Goal: Register for event/course: Sign up to attend an event or enroll in a course

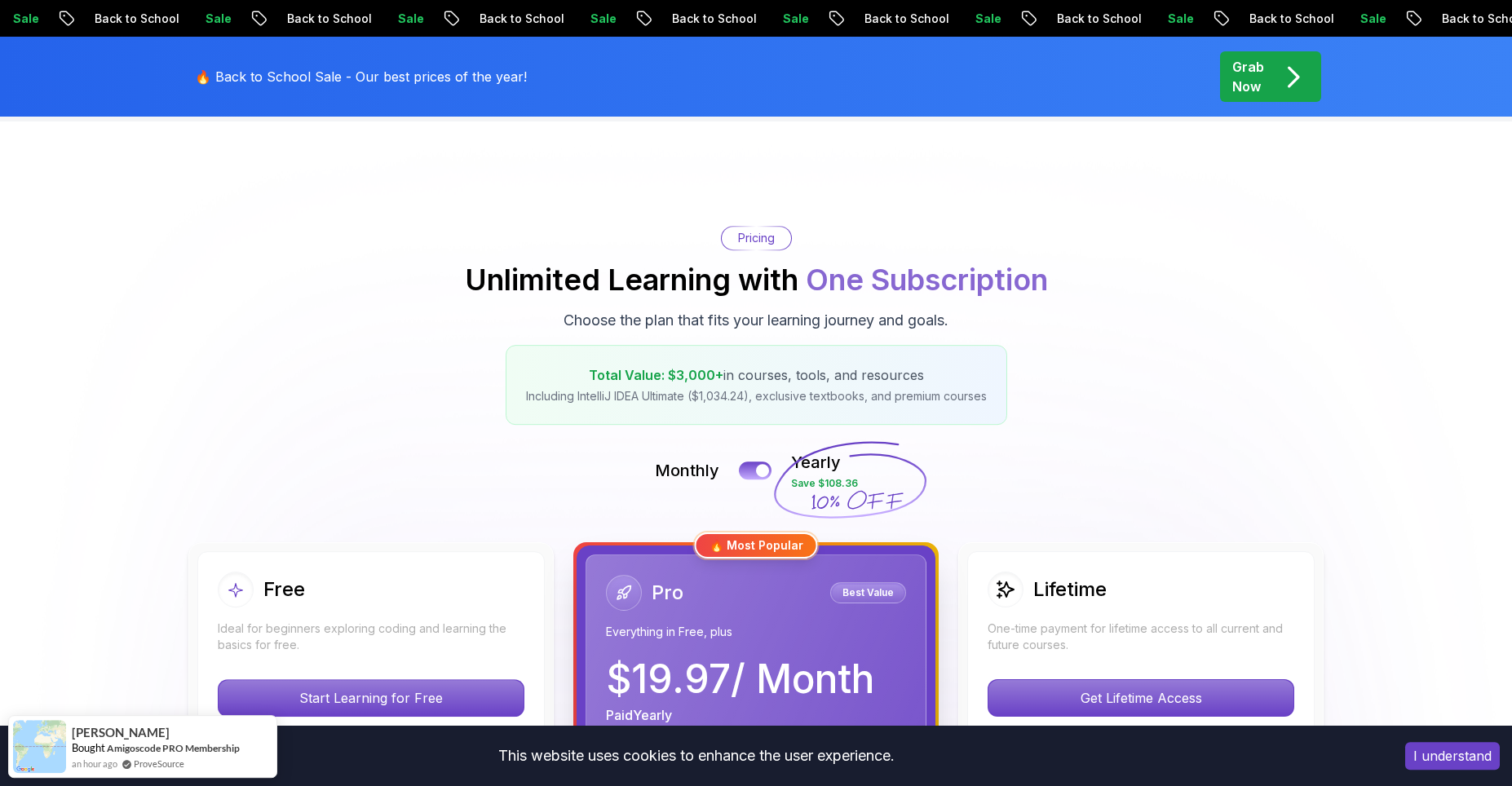
scroll to position [110, 0]
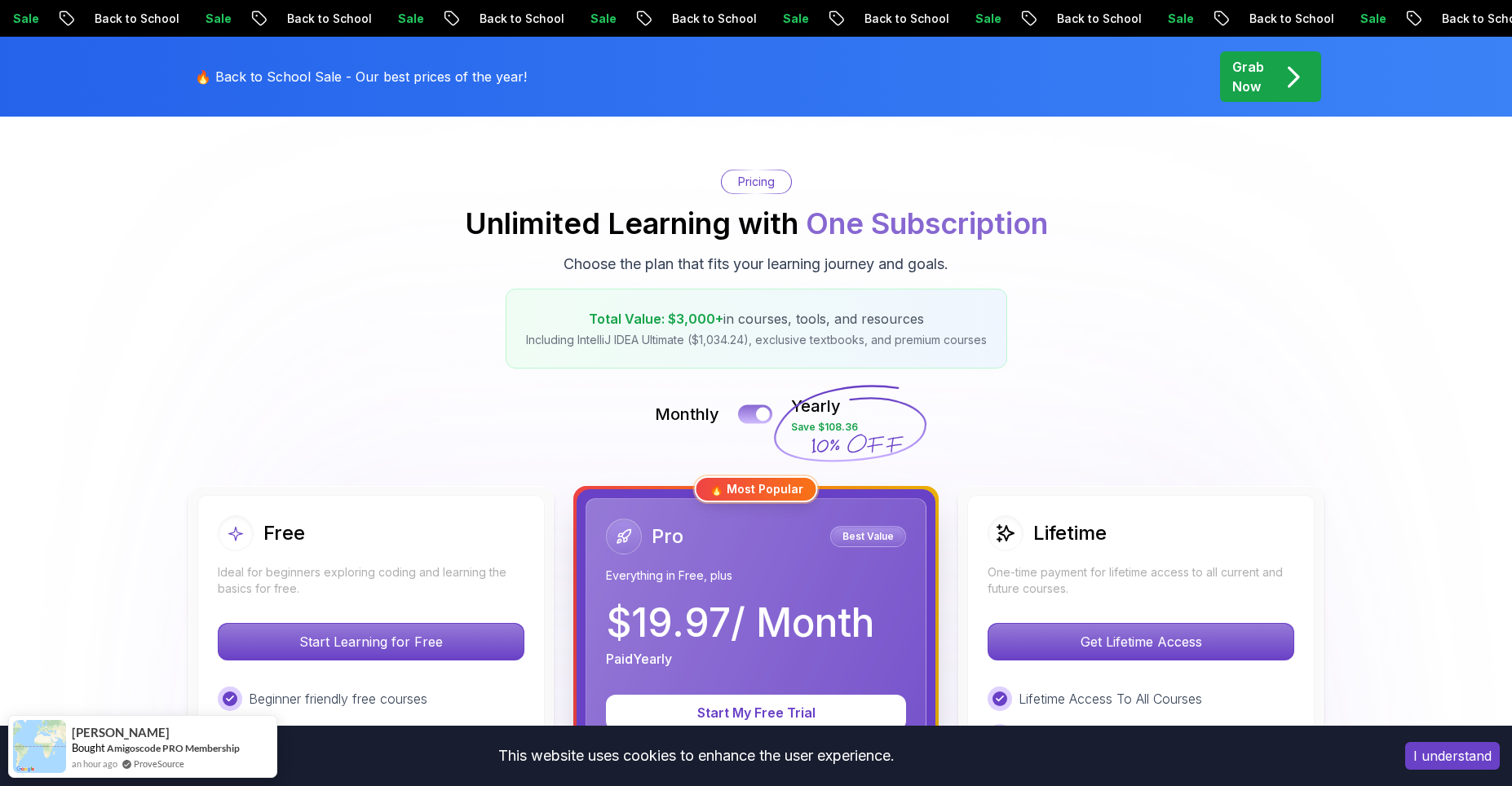
click at [760, 417] on div at bounding box center [762, 414] width 14 height 14
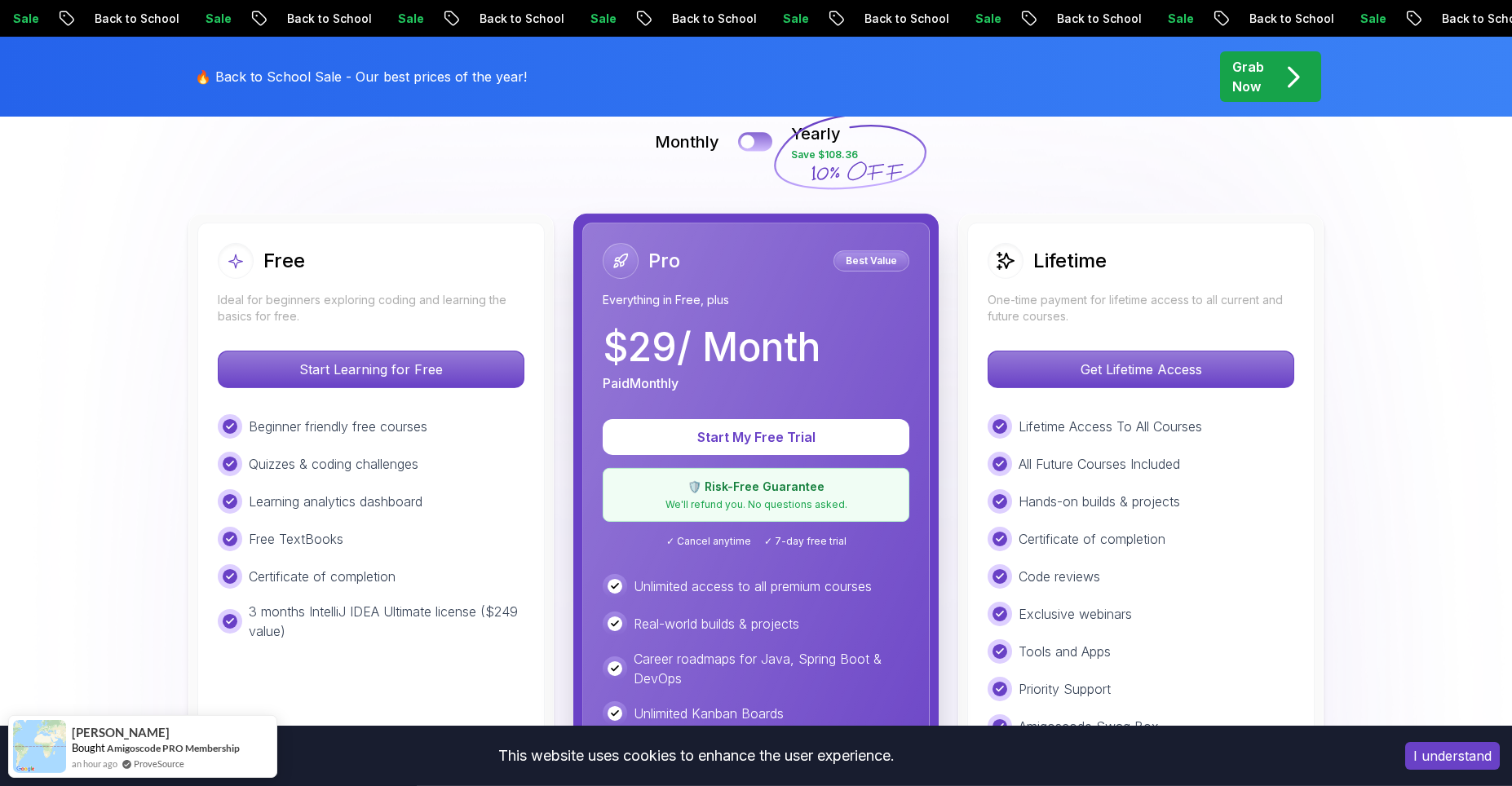
scroll to position [330, 0]
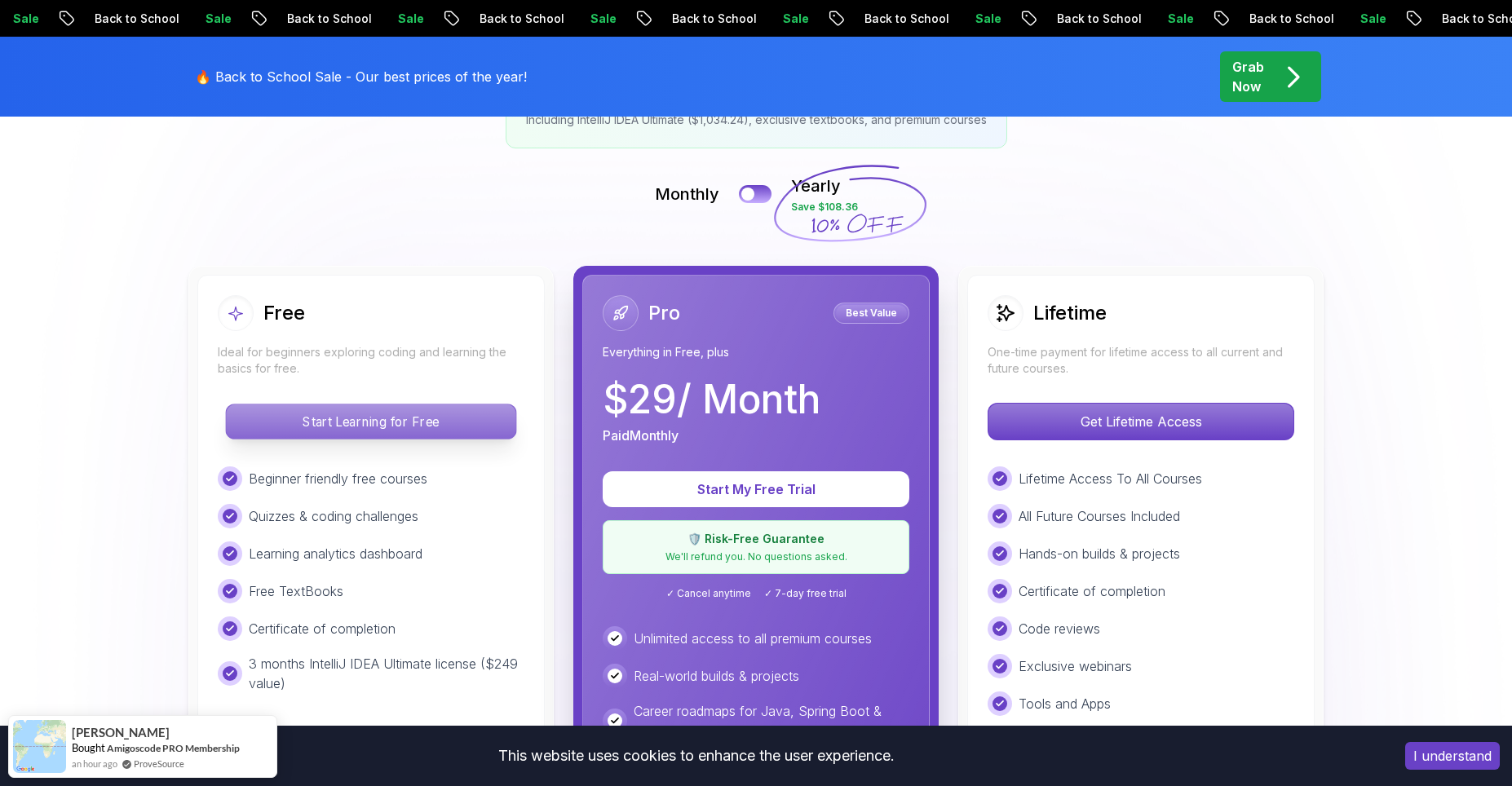
click at [421, 427] on p "Start Learning for Free" at bounding box center [371, 421] width 289 height 34
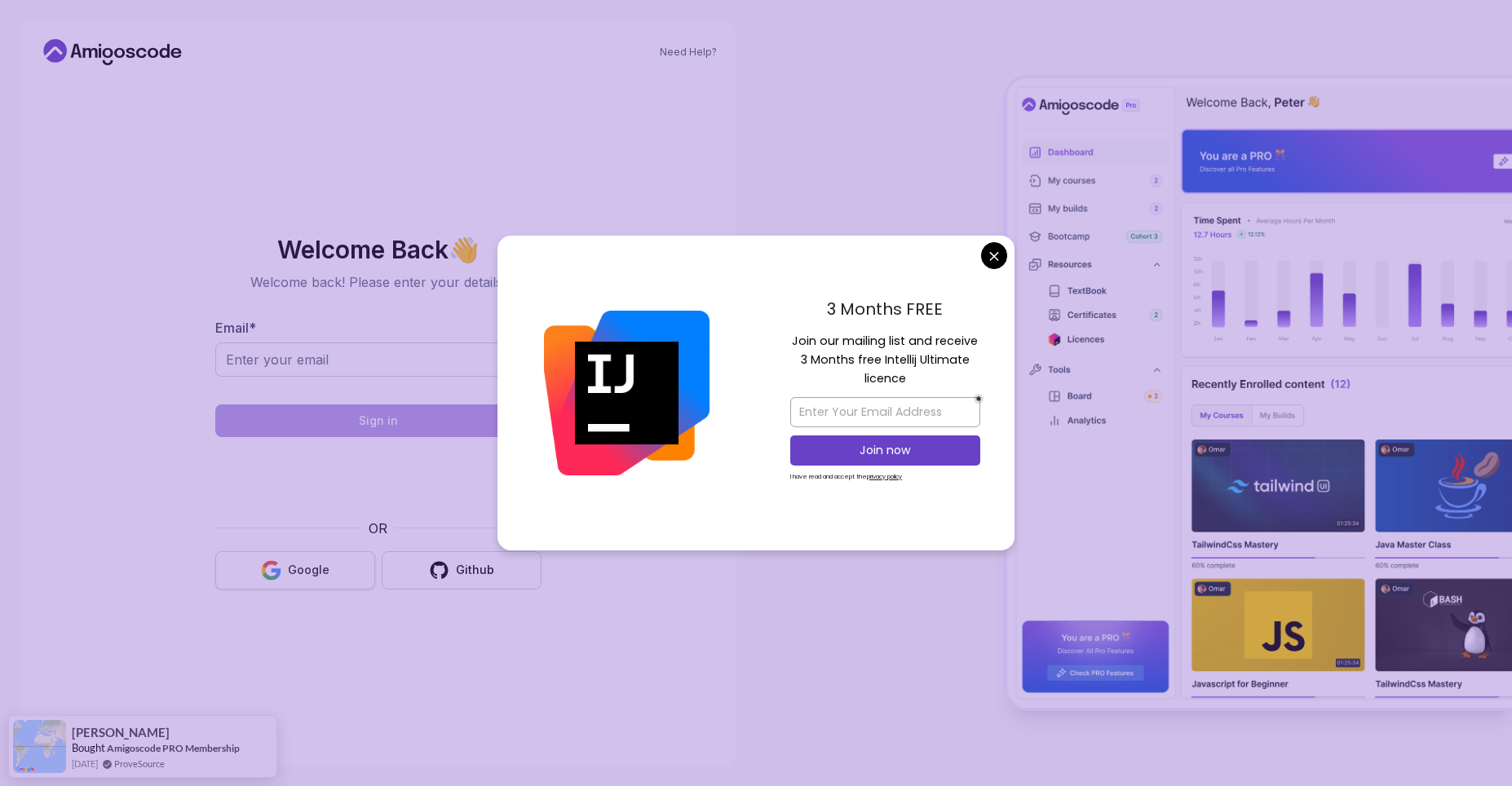
click at [313, 568] on div "Google" at bounding box center [308, 570] width 42 height 17
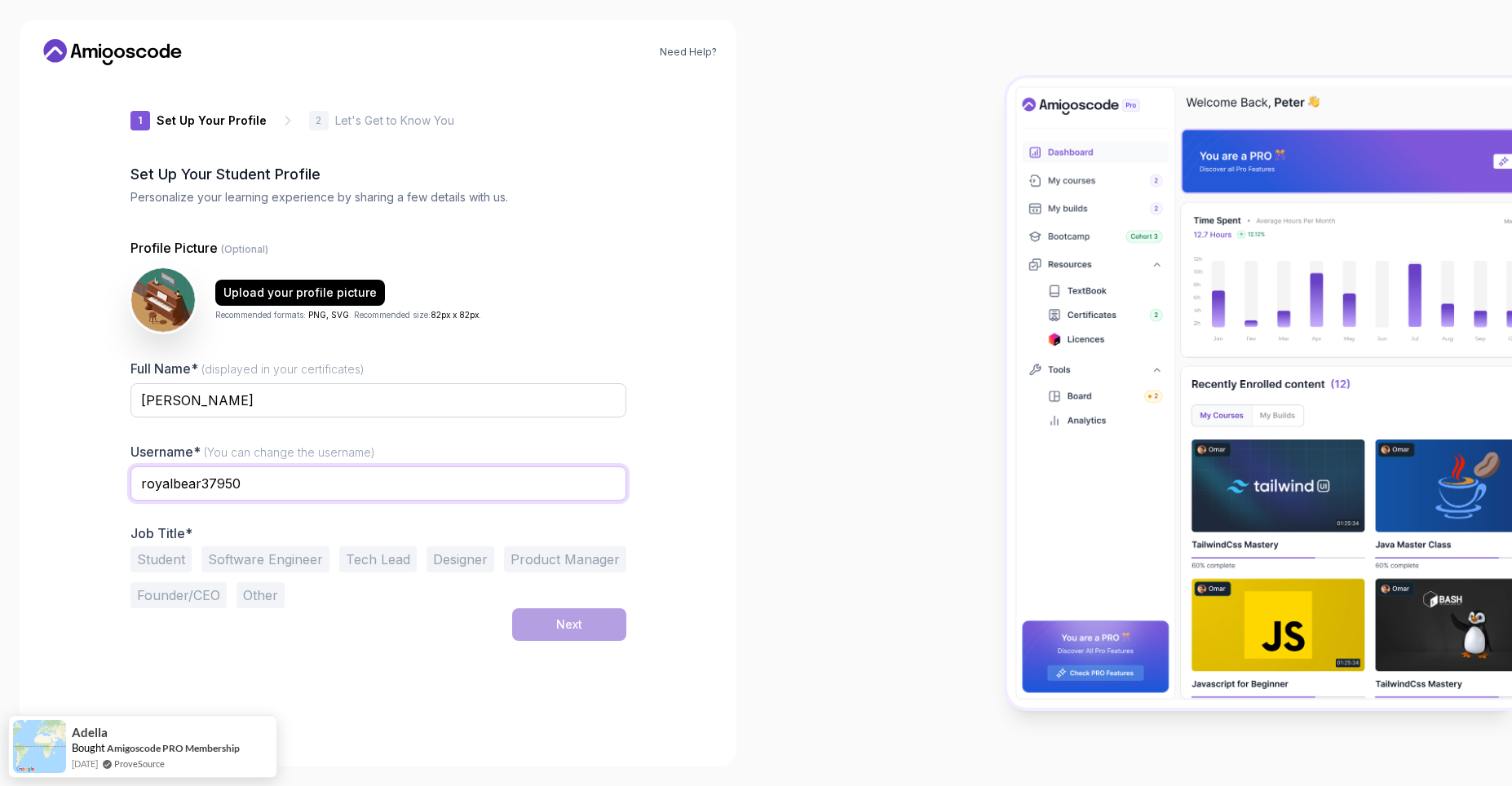
click at [280, 480] on input "royalbear37950" at bounding box center [378, 483] width 496 height 34
type input "ali3mara"
click at [169, 552] on button "Student" at bounding box center [161, 559] width 61 height 26
click at [566, 632] on div "Next" at bounding box center [569, 625] width 26 height 17
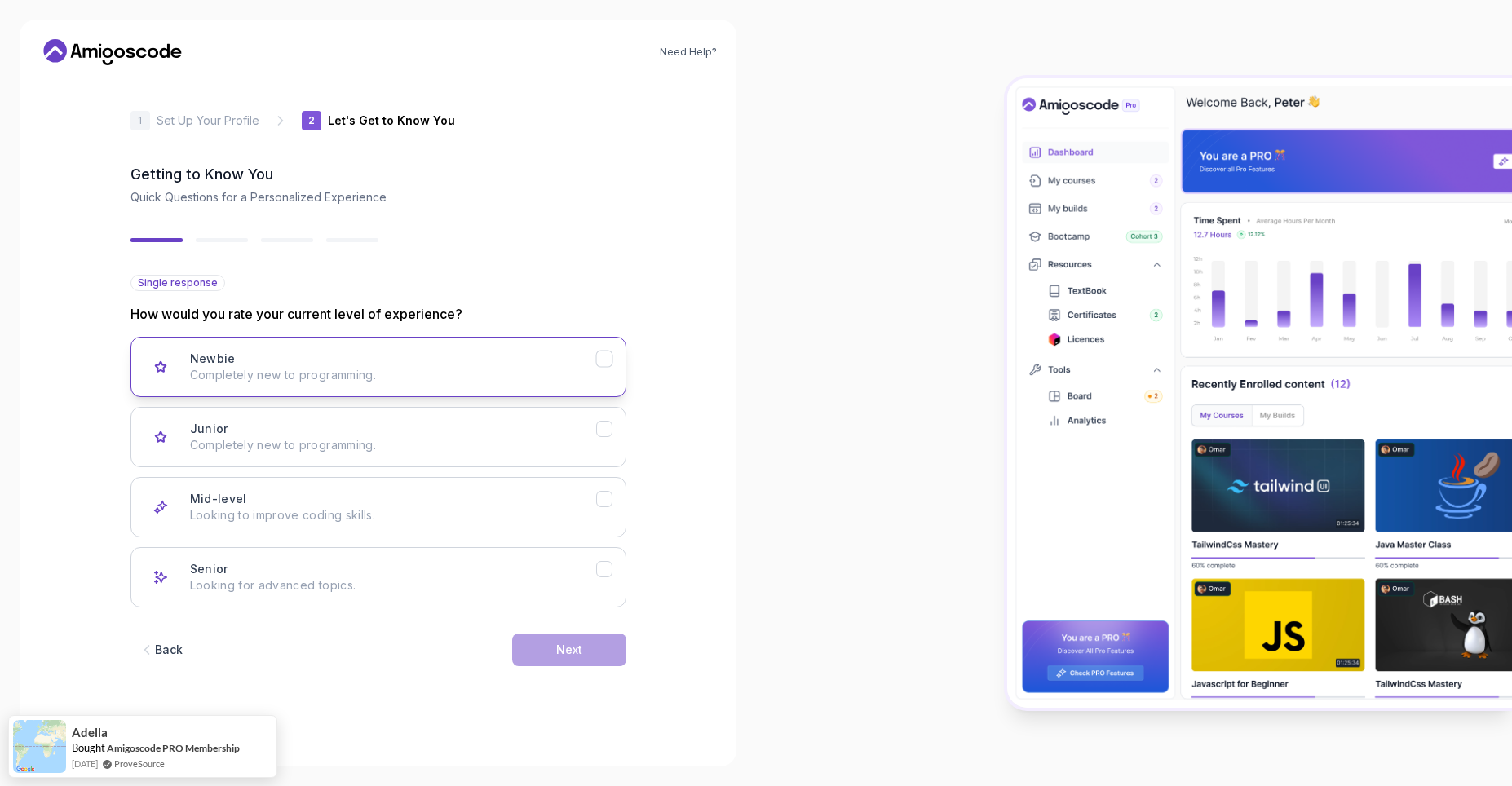
click at [517, 363] on div "Newbie Completely new to programming." at bounding box center [393, 366] width 406 height 32
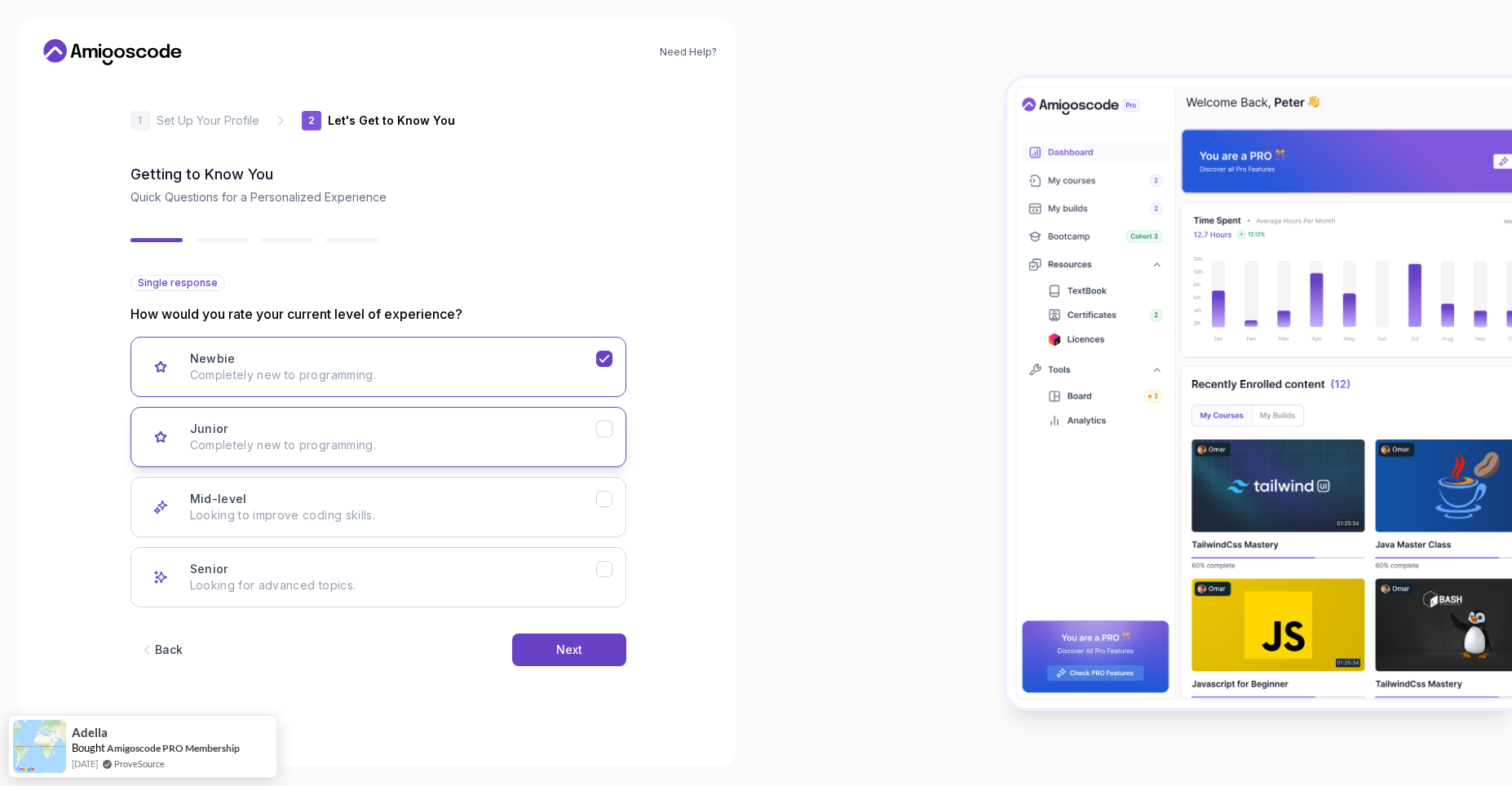
click at [475, 422] on div "Junior Completely new to programming." at bounding box center [393, 437] width 406 height 32
click at [457, 525] on button "Mid-level Looking to improve coding skills." at bounding box center [378, 507] width 496 height 60
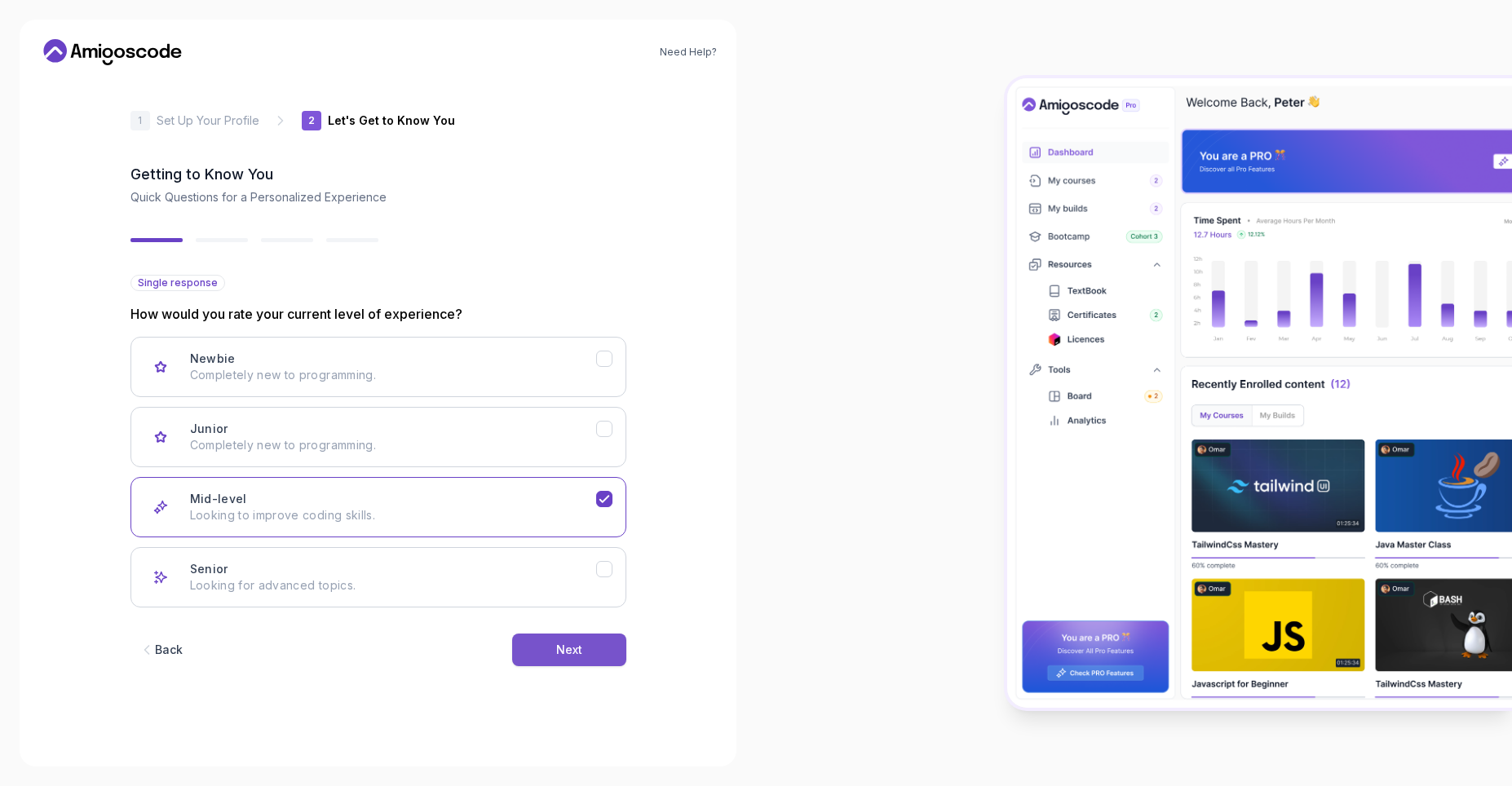
click at [577, 650] on div "Next" at bounding box center [569, 650] width 26 height 17
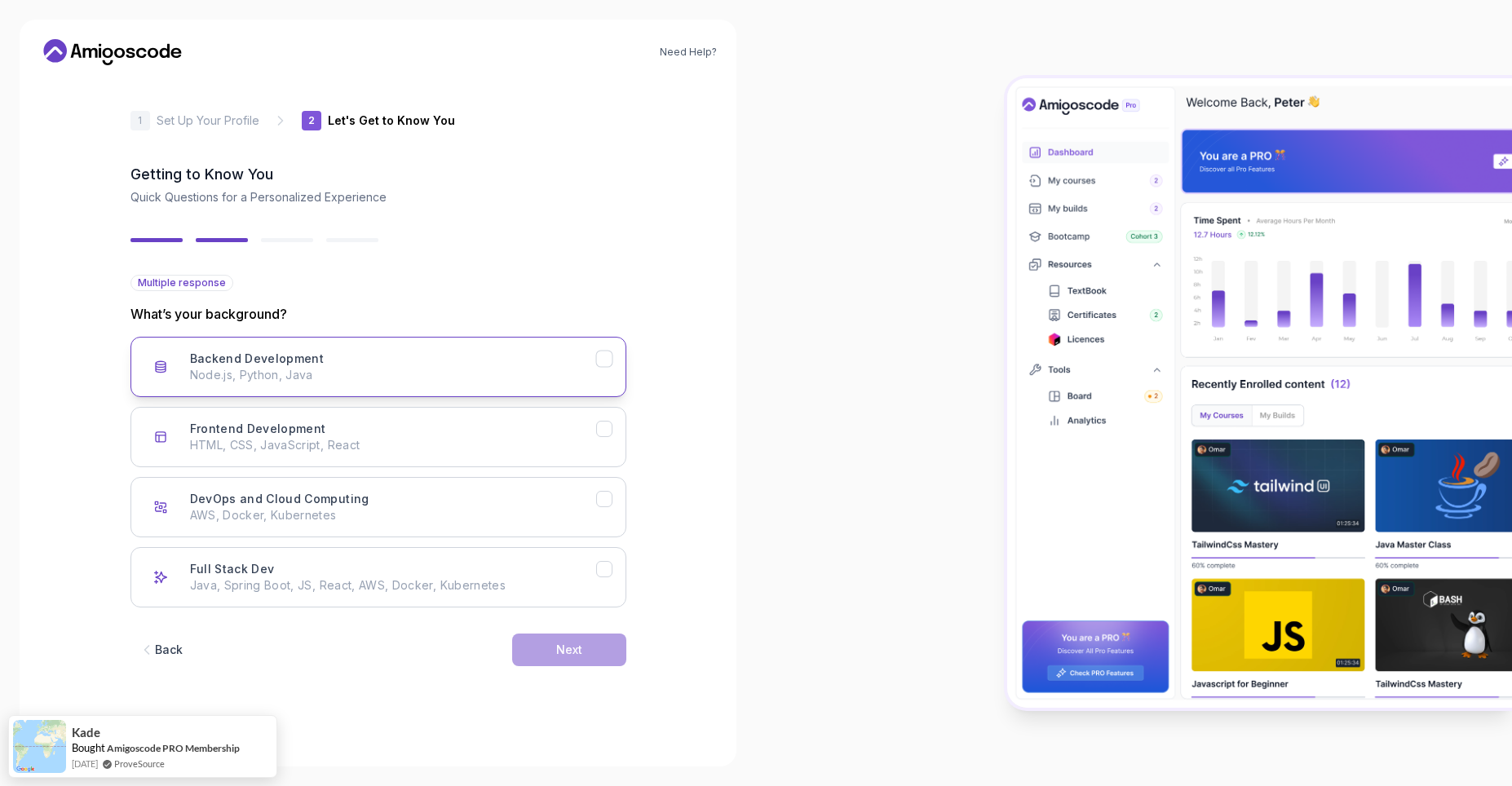
click at [577, 366] on div "Backend Development Node.js, Python, Java" at bounding box center [393, 366] width 406 height 32
click at [557, 646] on div "Next" at bounding box center [569, 650] width 26 height 17
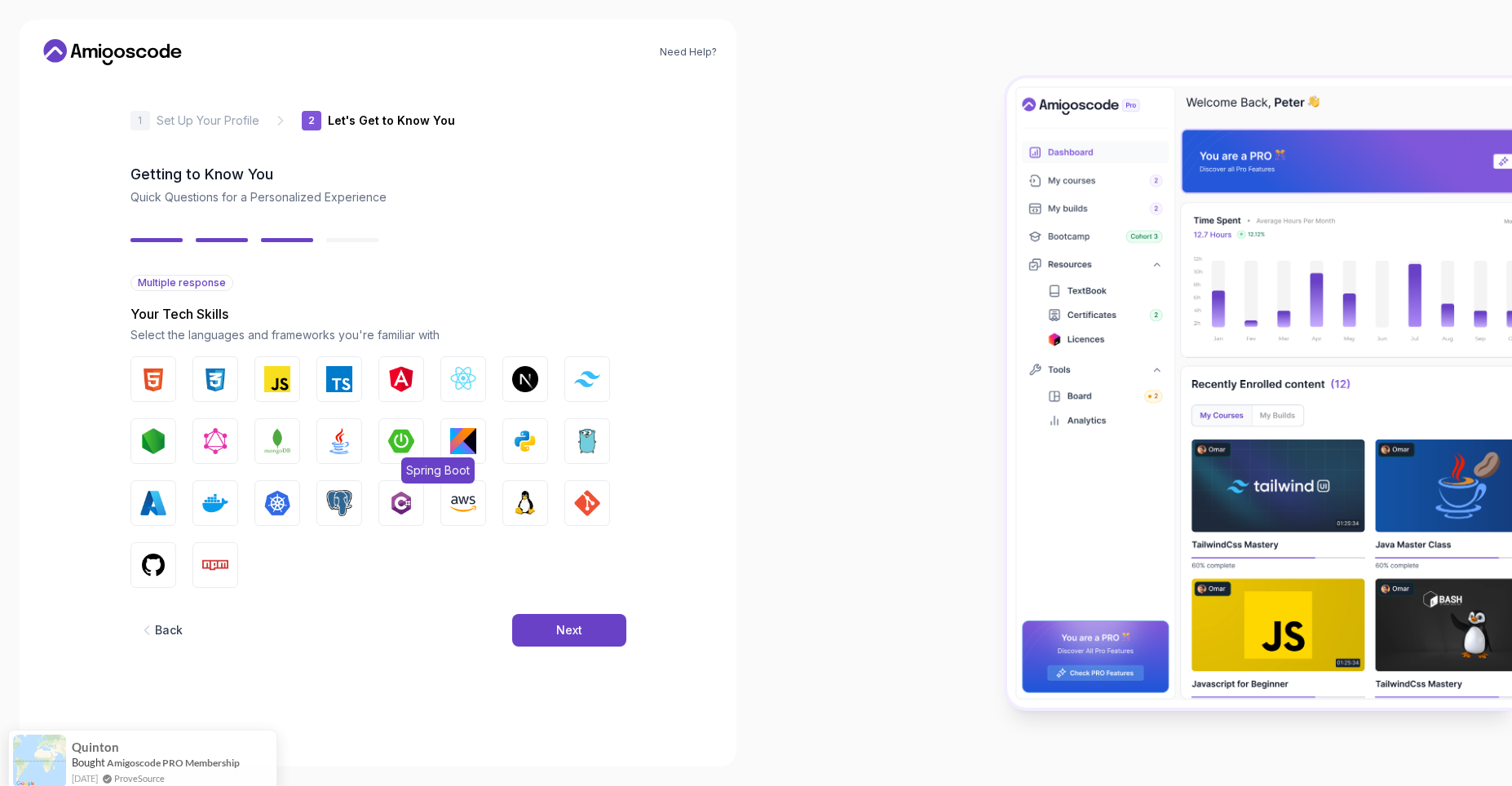
click at [402, 433] on img "button" at bounding box center [401, 441] width 26 height 26
click at [337, 441] on img "button" at bounding box center [339, 441] width 26 height 26
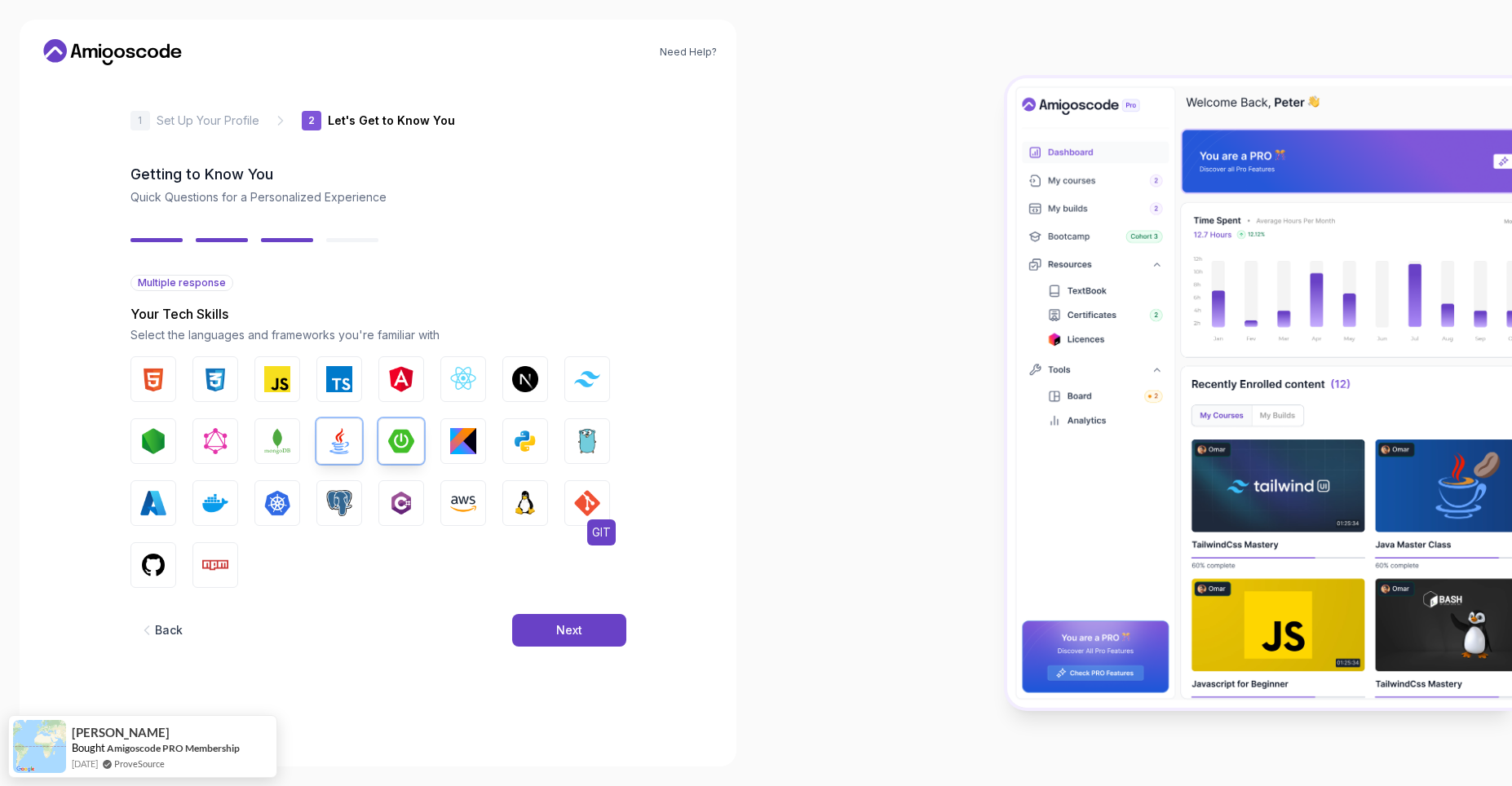
click at [580, 512] on img "button" at bounding box center [587, 503] width 26 height 26
click at [525, 502] on img "button" at bounding box center [525, 503] width 26 height 26
click at [153, 572] on img "button" at bounding box center [153, 564] width 26 height 26
click at [572, 633] on div "Next" at bounding box center [569, 630] width 26 height 17
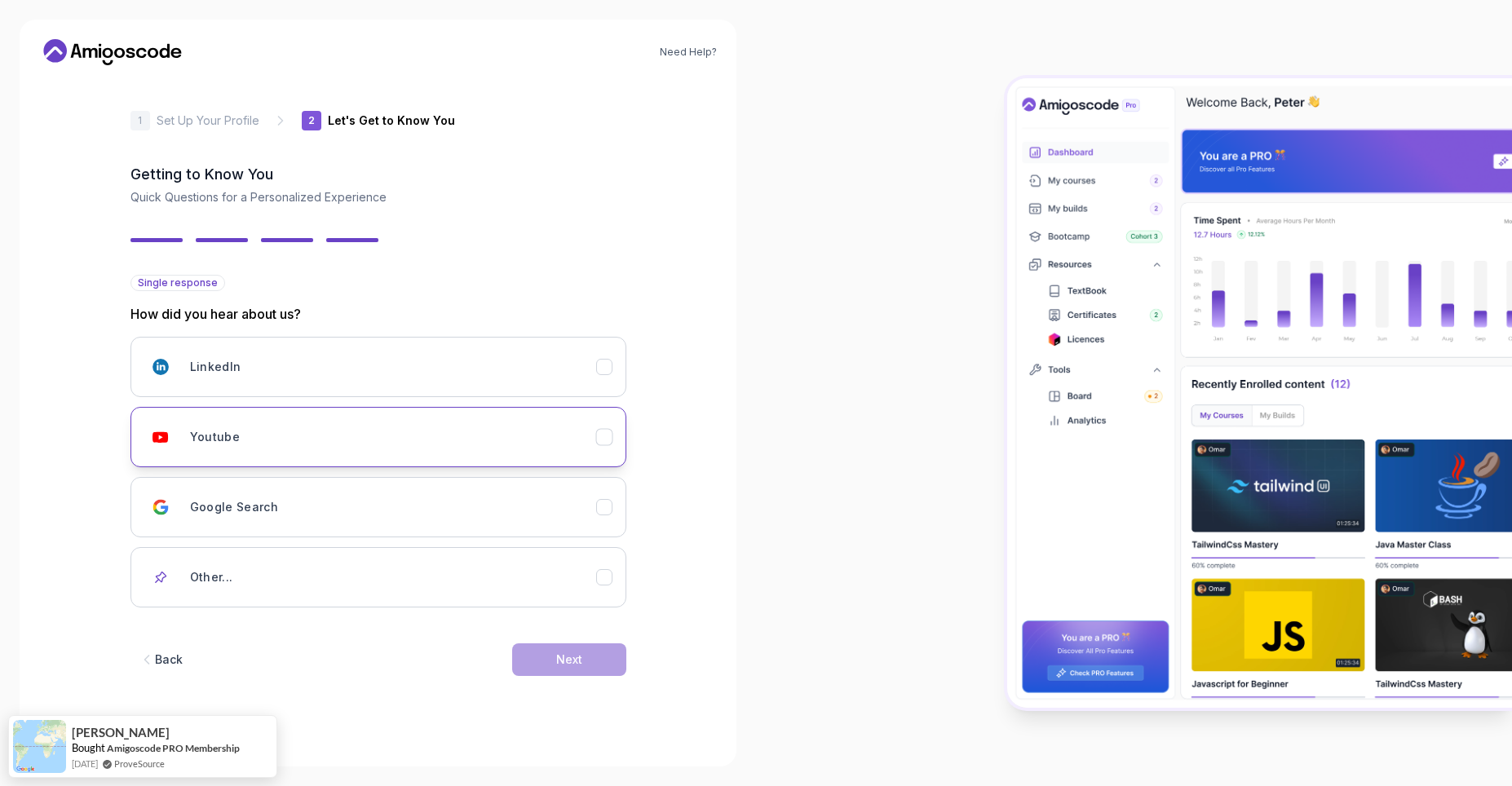
click at [521, 443] on div "Youtube" at bounding box center [393, 437] width 406 height 32
click at [567, 667] on button "Next" at bounding box center [568, 659] width 114 height 32
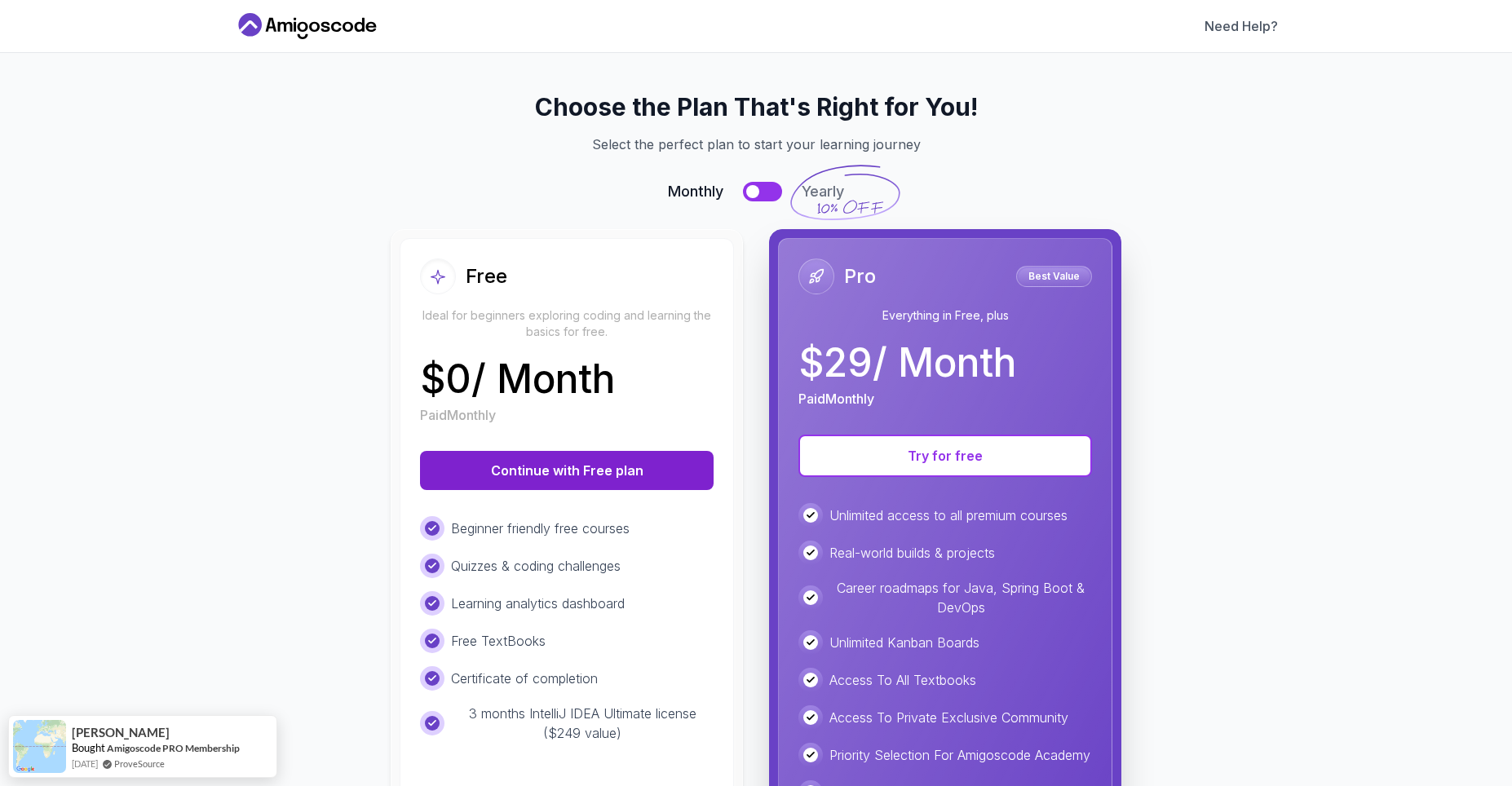
click at [640, 463] on button "Continue with Free plan" at bounding box center [566, 470] width 294 height 39
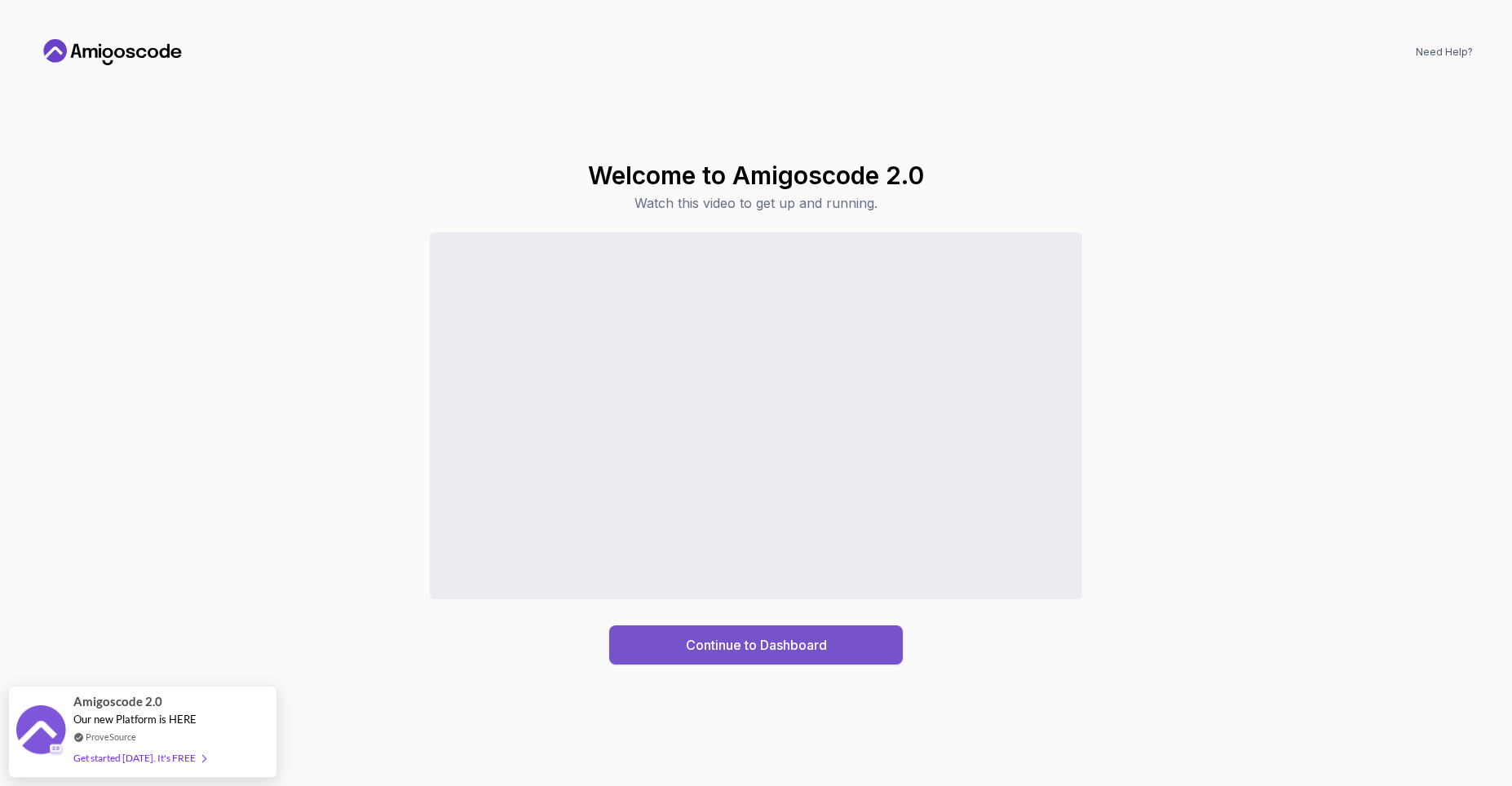
click at [779, 641] on div "Continue to Dashboard" at bounding box center [756, 644] width 141 height 19
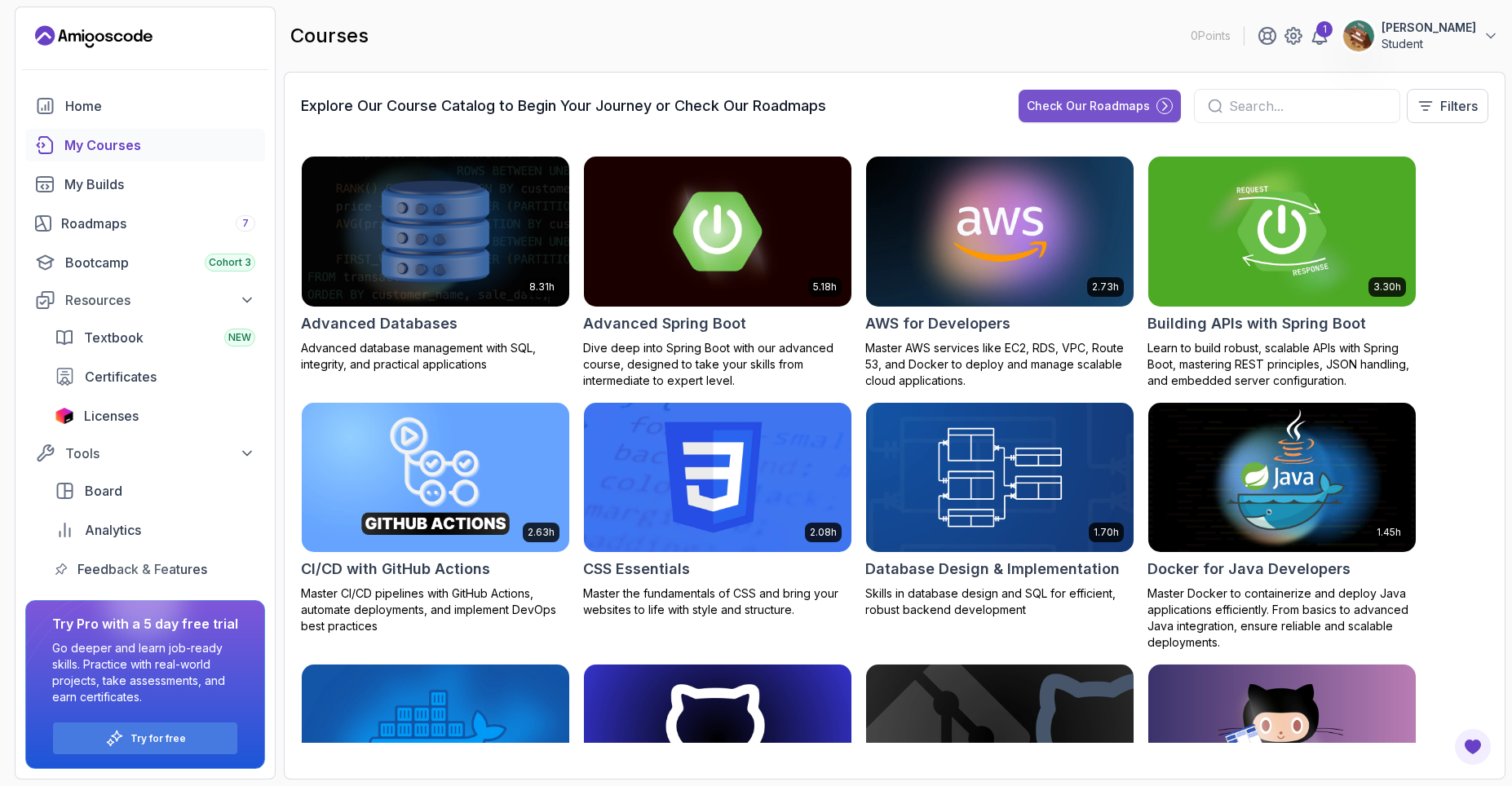
click at [1120, 109] on div "Check Our Roadmaps" at bounding box center [1087, 107] width 123 height 17
click at [1375, 22] on div at bounding box center [1358, 35] width 32 height 32
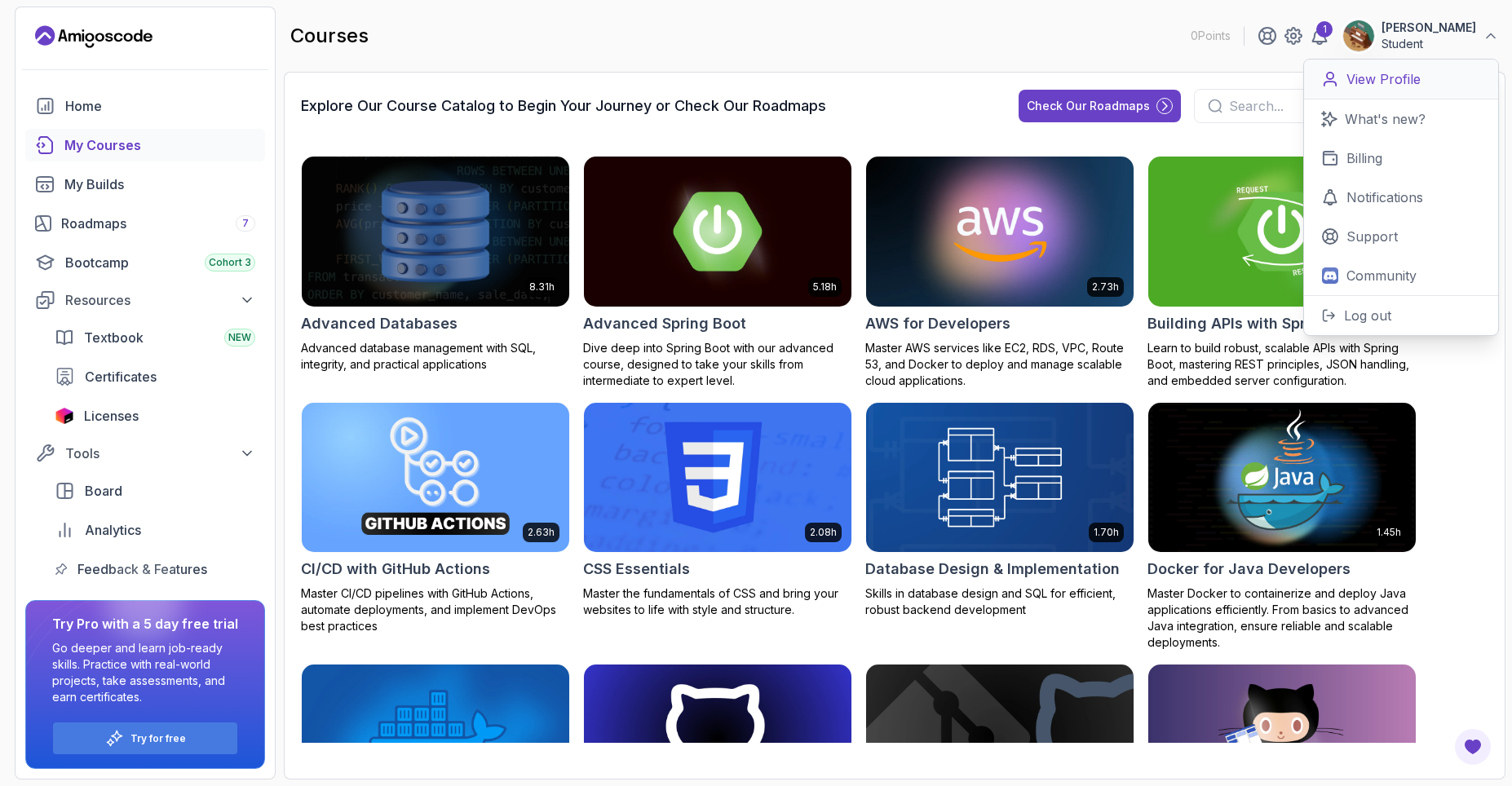
click at [1385, 79] on p "View Profile" at bounding box center [1383, 79] width 74 height 19
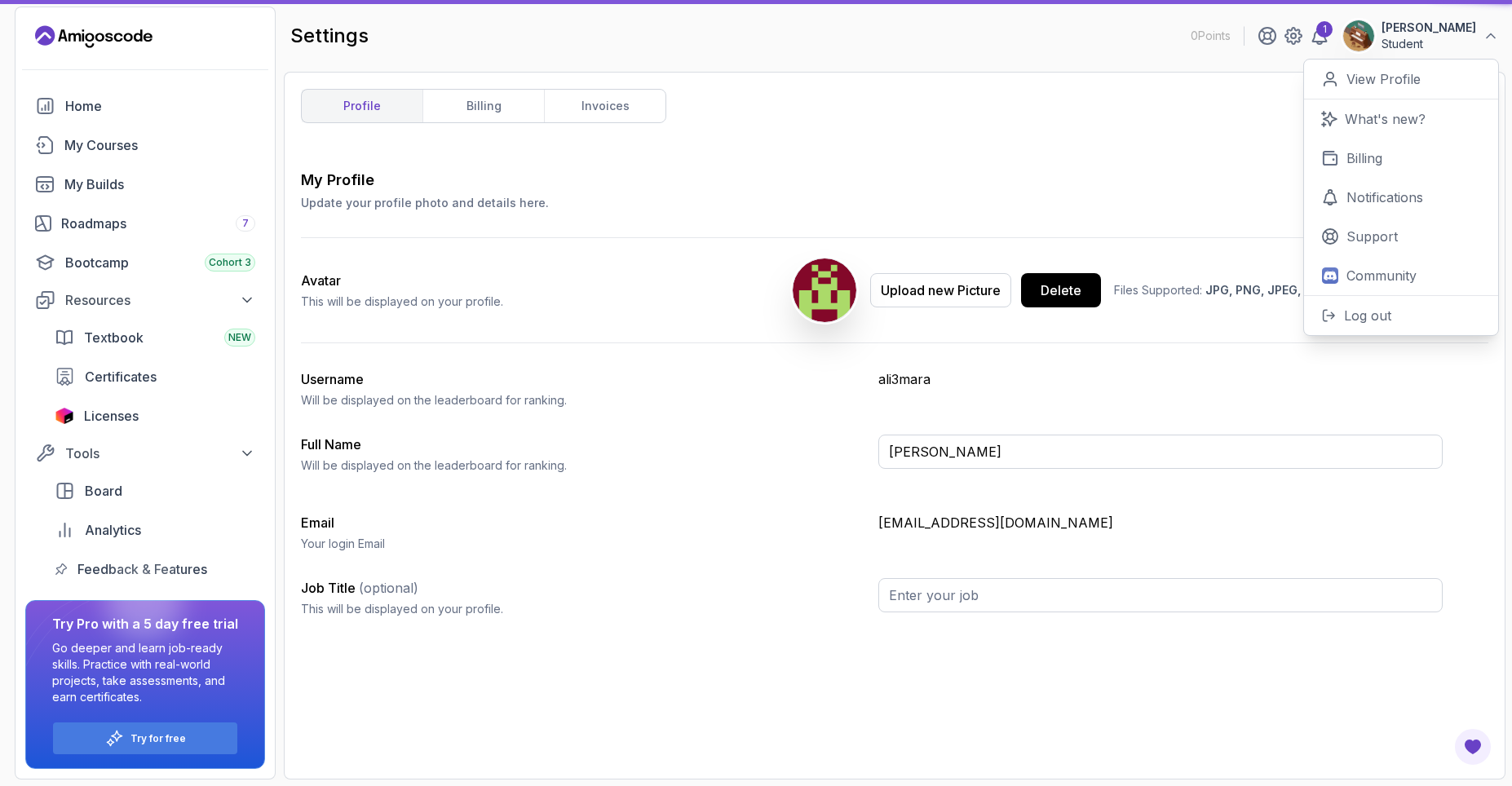
type input "Student"
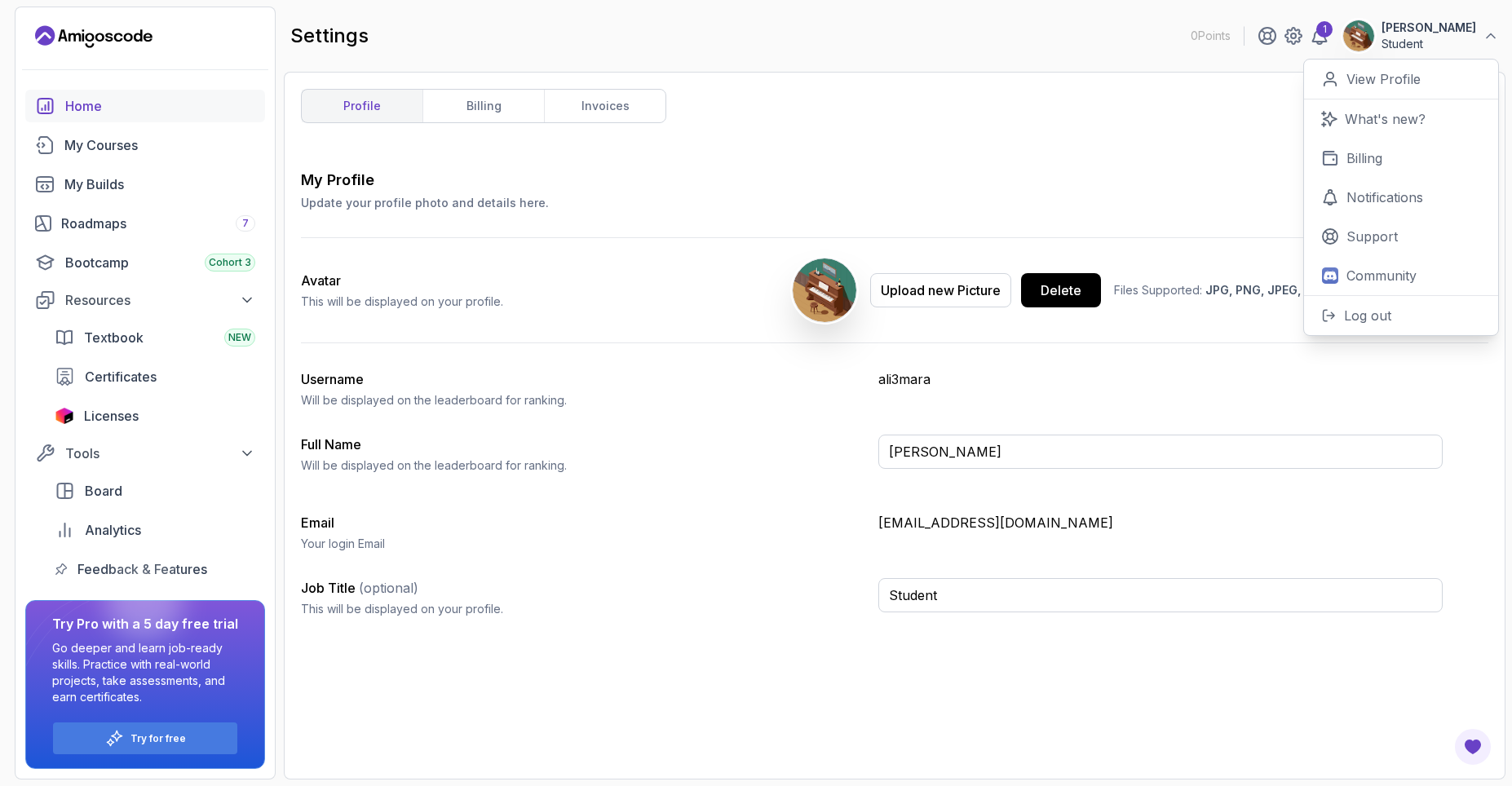
click at [181, 113] on div "Home" at bounding box center [159, 106] width 190 height 19
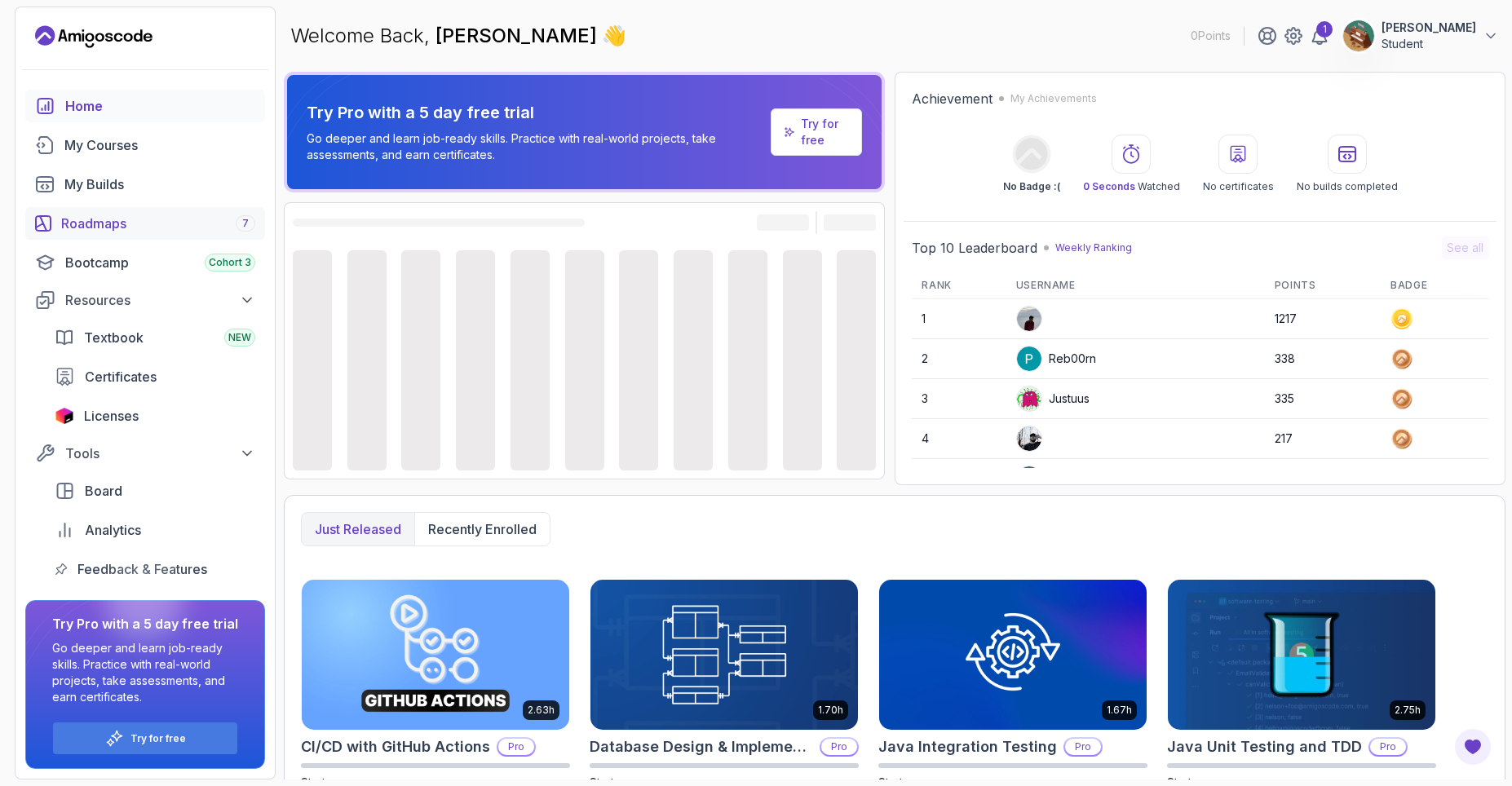
click at [201, 227] on div "Roadmaps 7" at bounding box center [158, 222] width 194 height 19
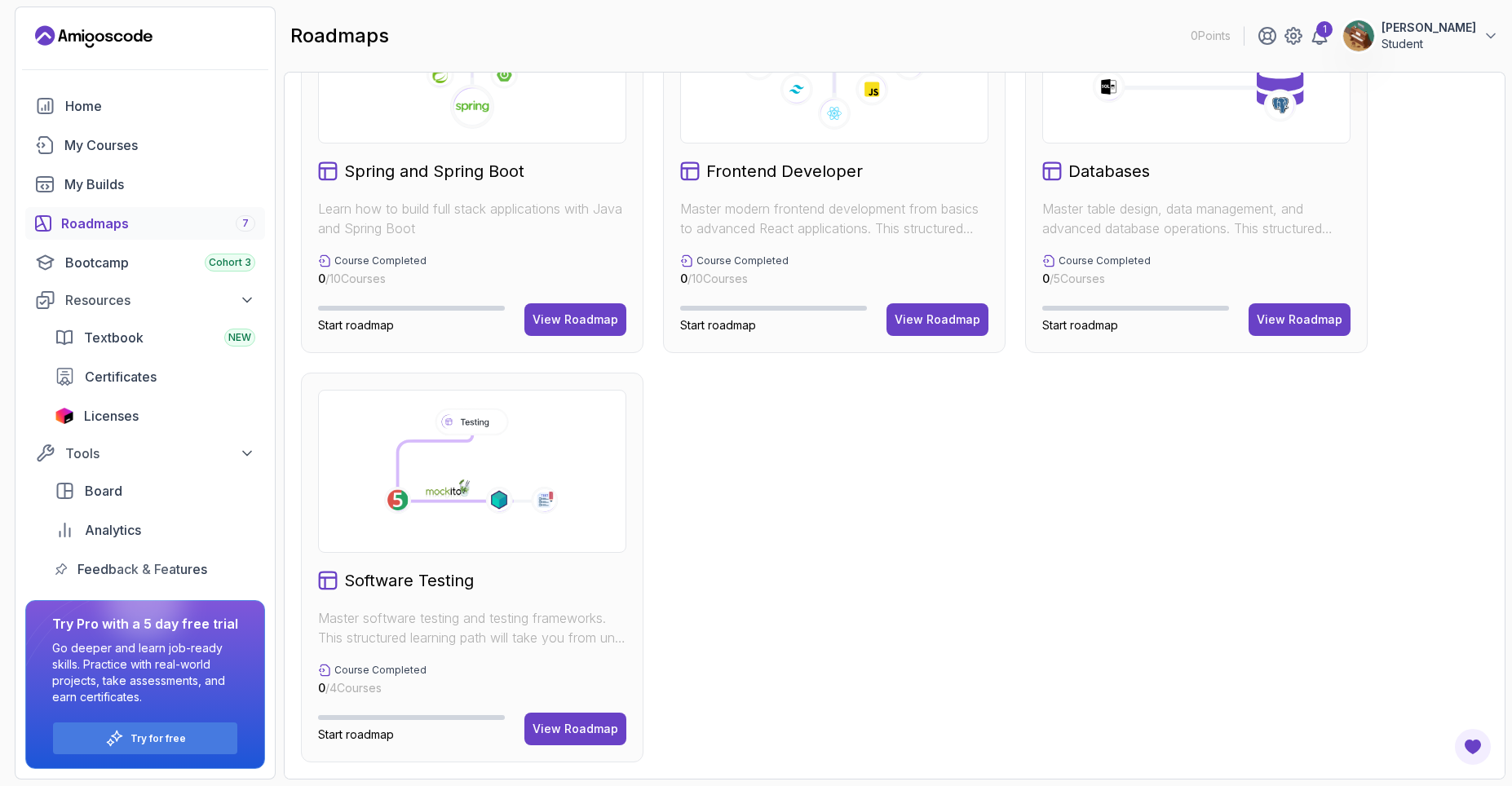
scroll to position [57, 0]
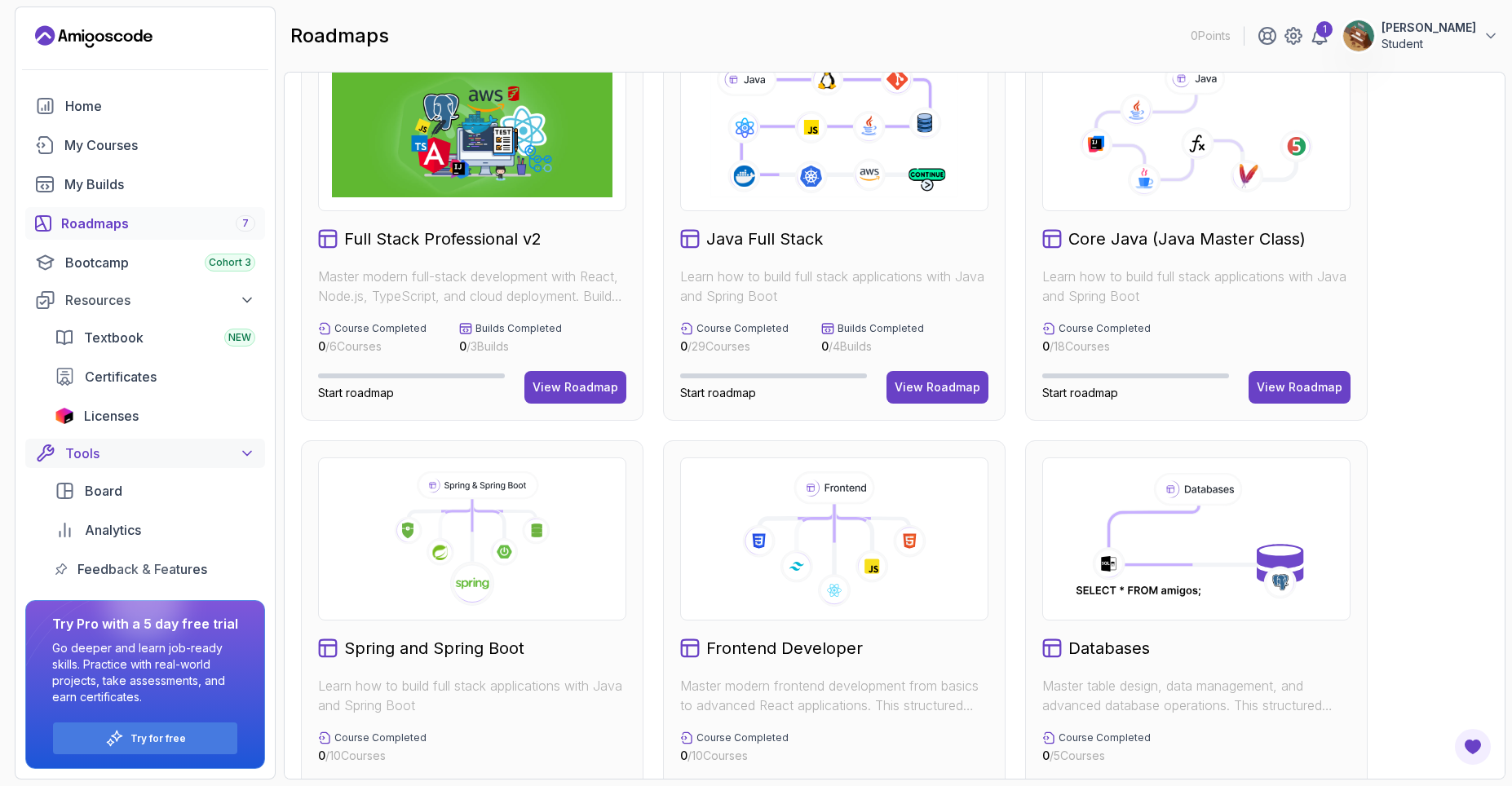
click at [209, 454] on div "Tools" at bounding box center [159, 452] width 190 height 19
click at [186, 106] on div "Home" at bounding box center [159, 106] width 190 height 19
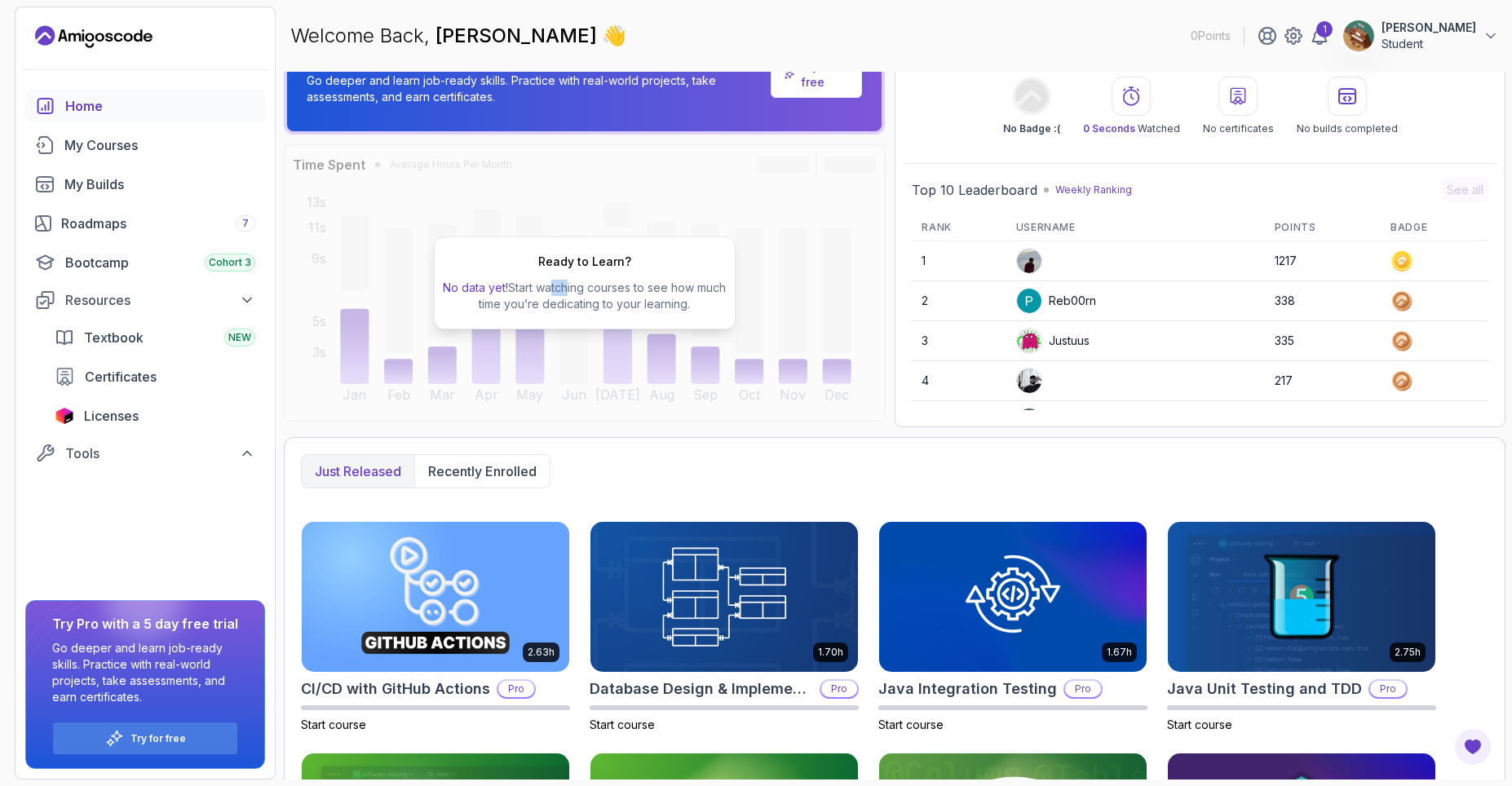
drag, startPoint x: 566, startPoint y: 292, endPoint x: 849, endPoint y: 287, distance: 283.0
click at [849, 287] on div "Ready to Learn? No data yet! Start watching courses to see how much time you’re…" at bounding box center [584, 283] width 601 height 277
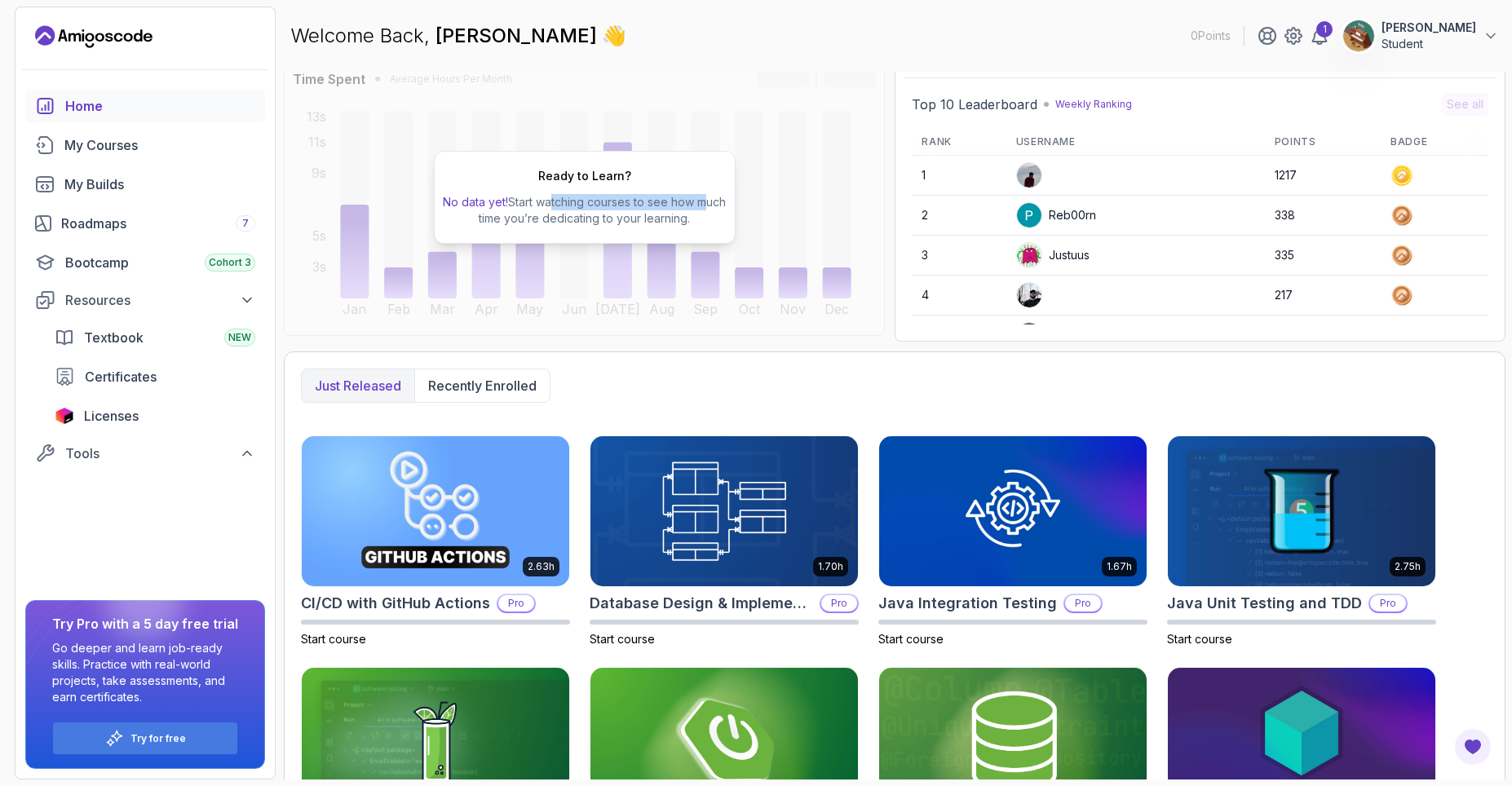
scroll to position [260, 0]
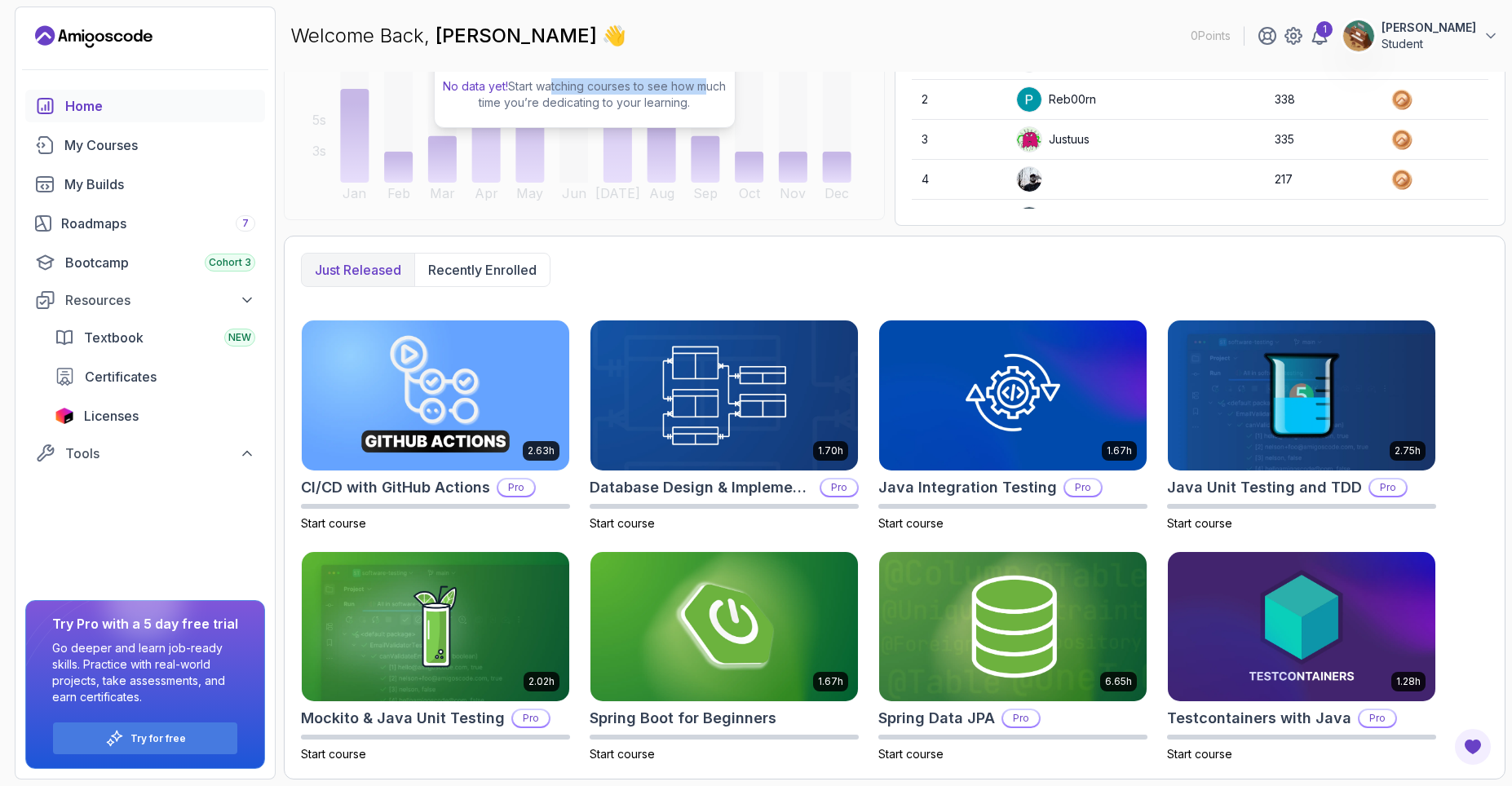
click at [1428, 31] on p "[PERSON_NAME]" at bounding box center [1429, 28] width 95 height 17
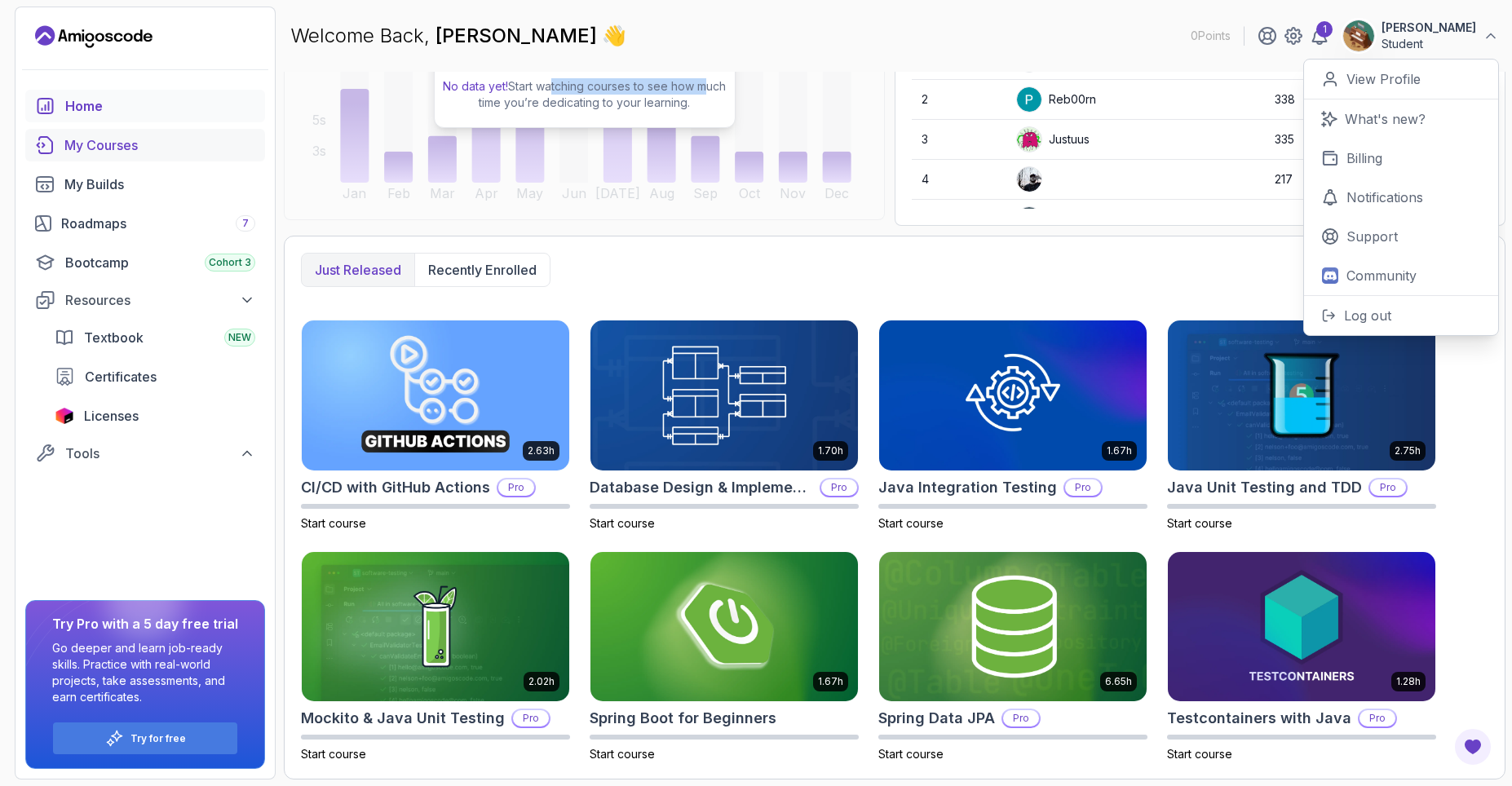
click at [113, 151] on div "My Courses" at bounding box center [159, 145] width 191 height 19
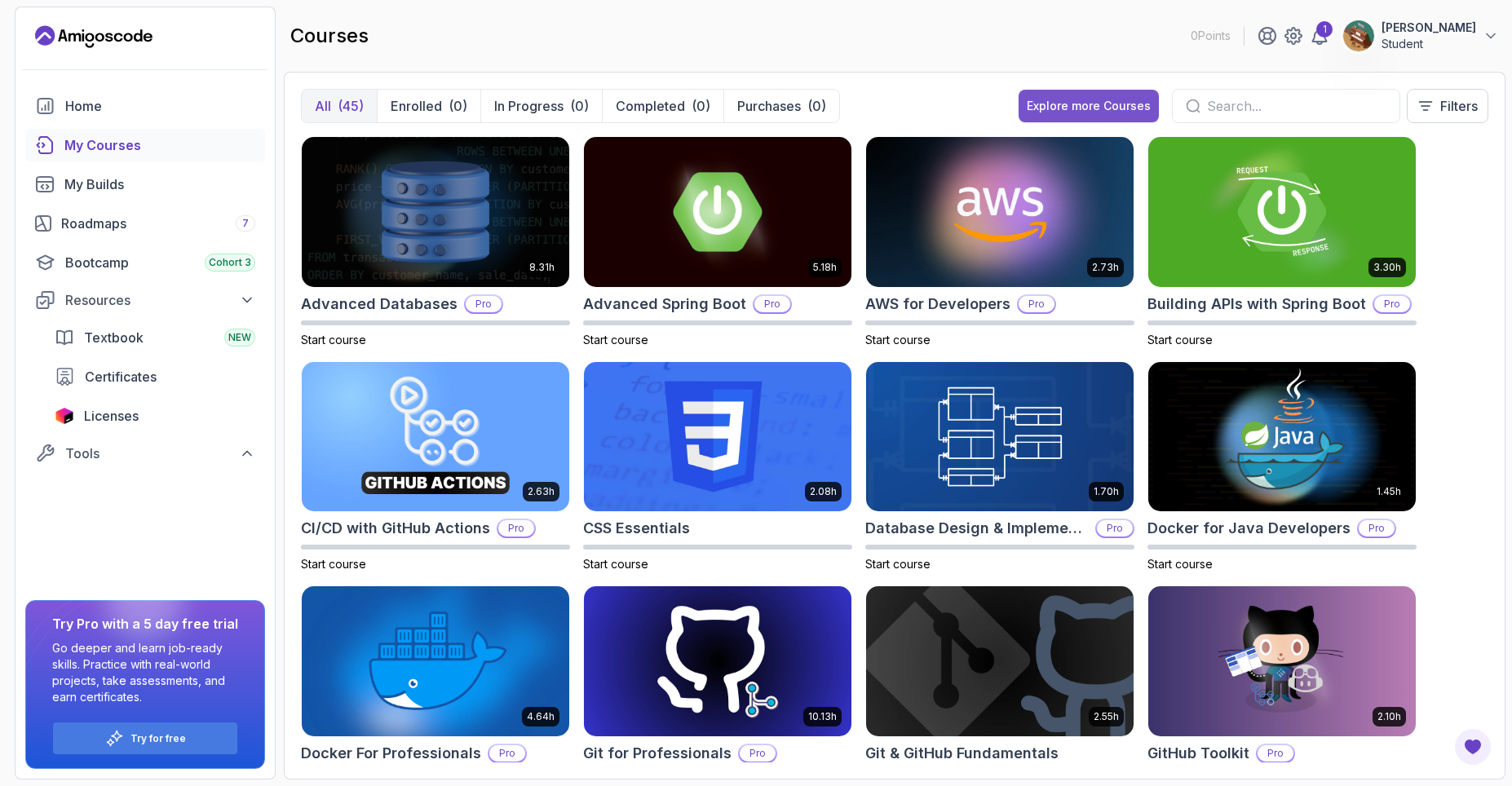
click at [1079, 104] on div "Explore more Courses" at bounding box center [1088, 107] width 124 height 17
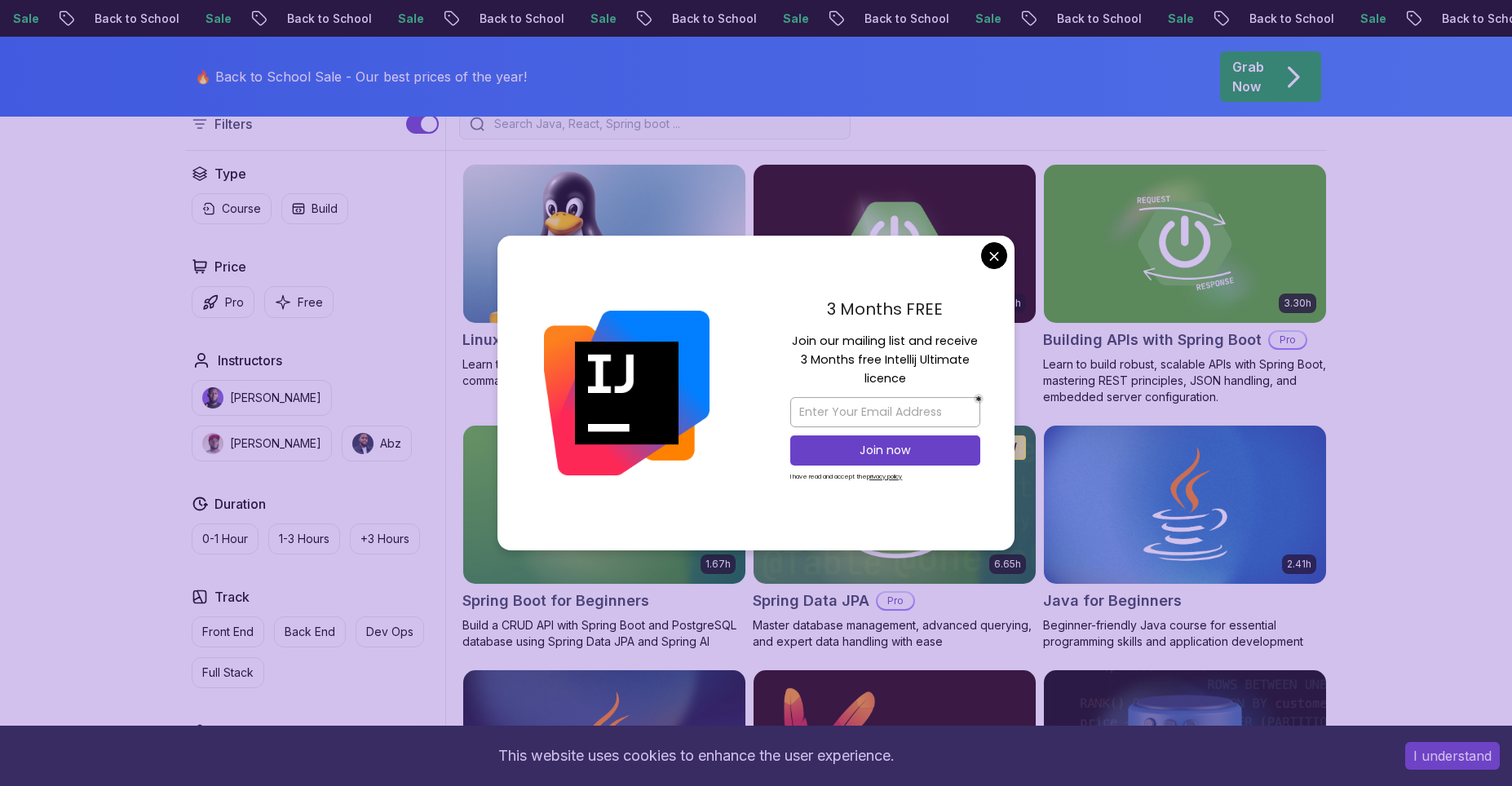
scroll to position [440, 0]
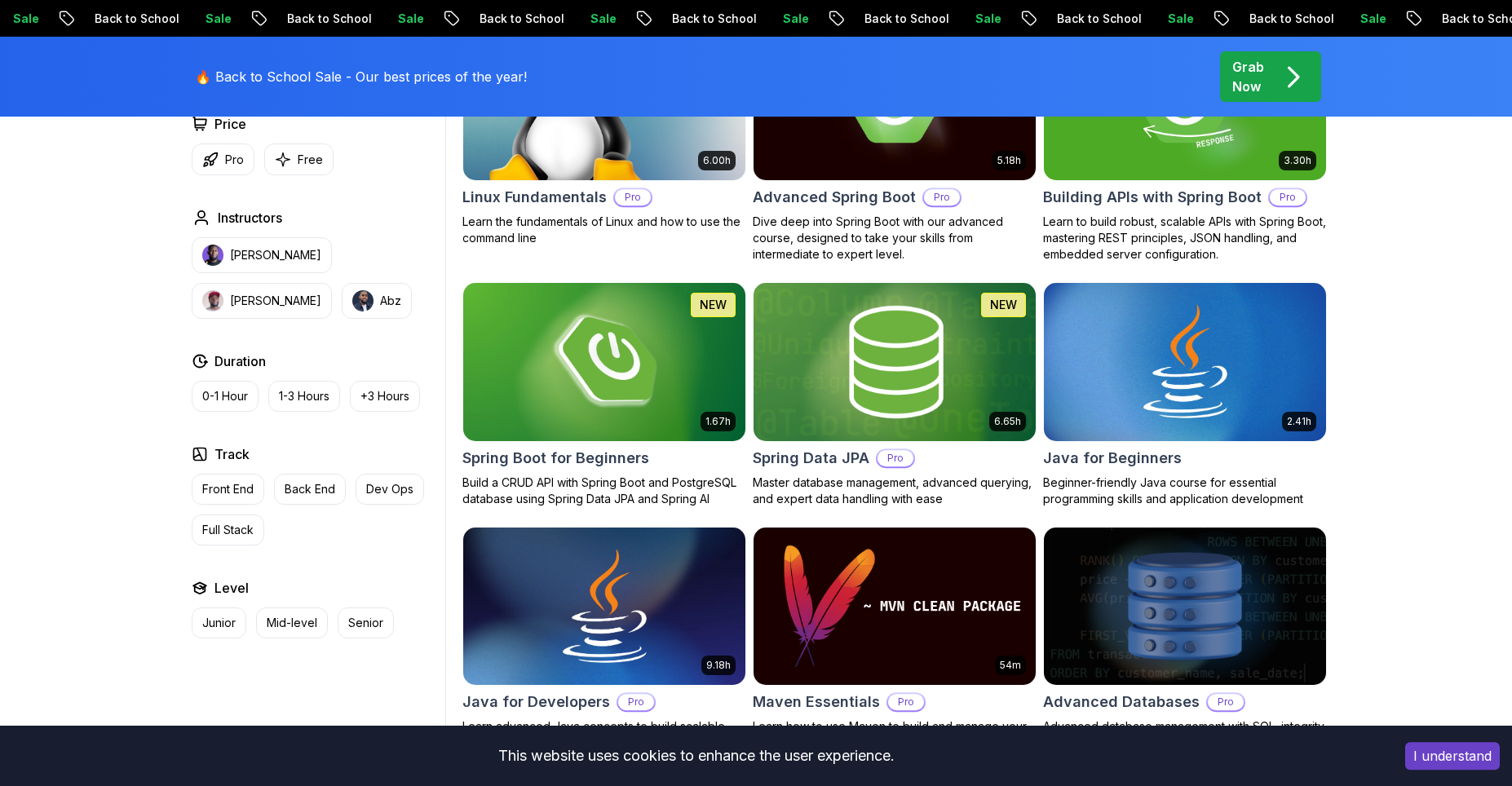
scroll to position [551, 0]
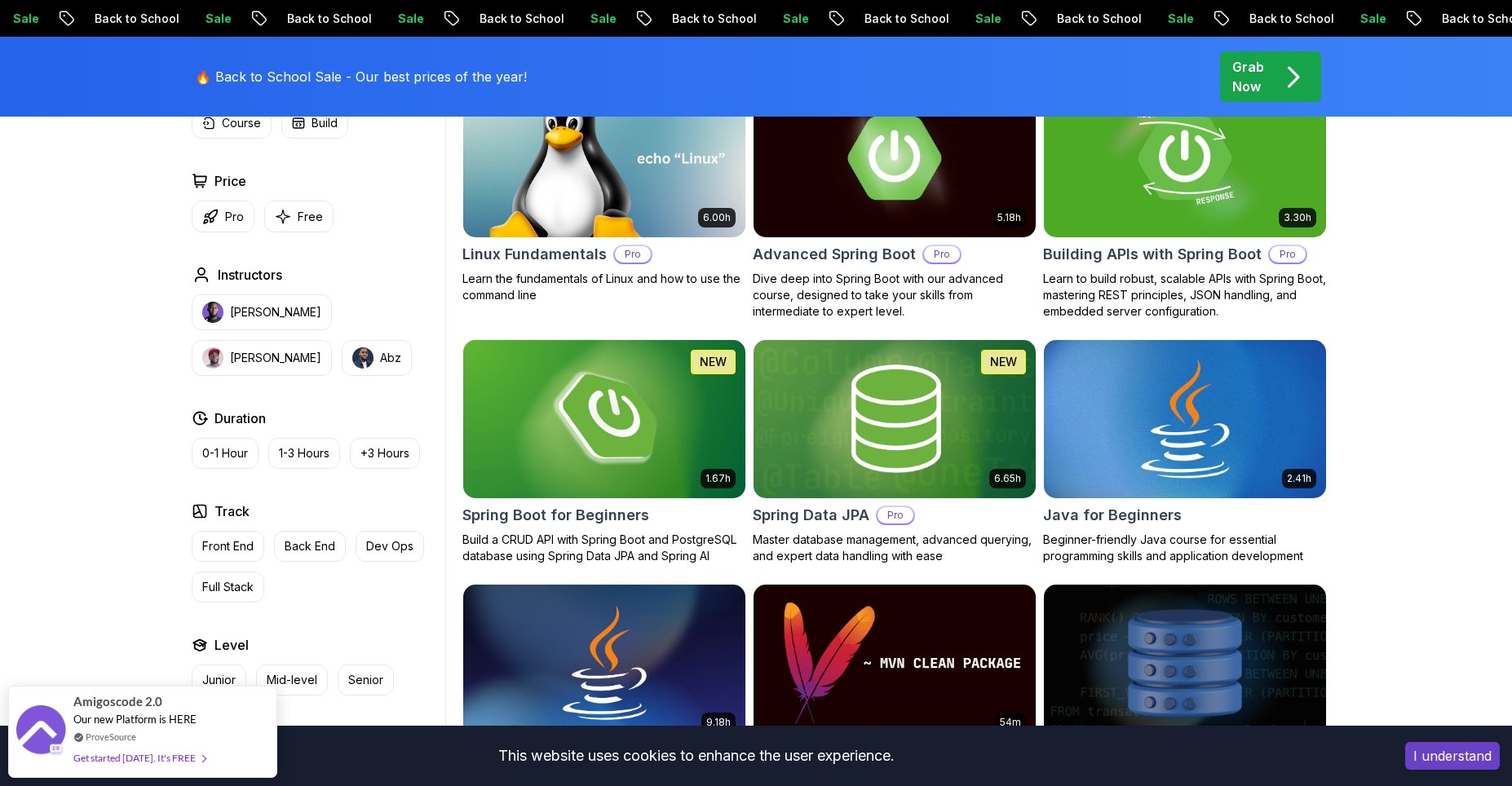
click at [1104, 426] on img at bounding box center [1184, 418] width 296 height 166
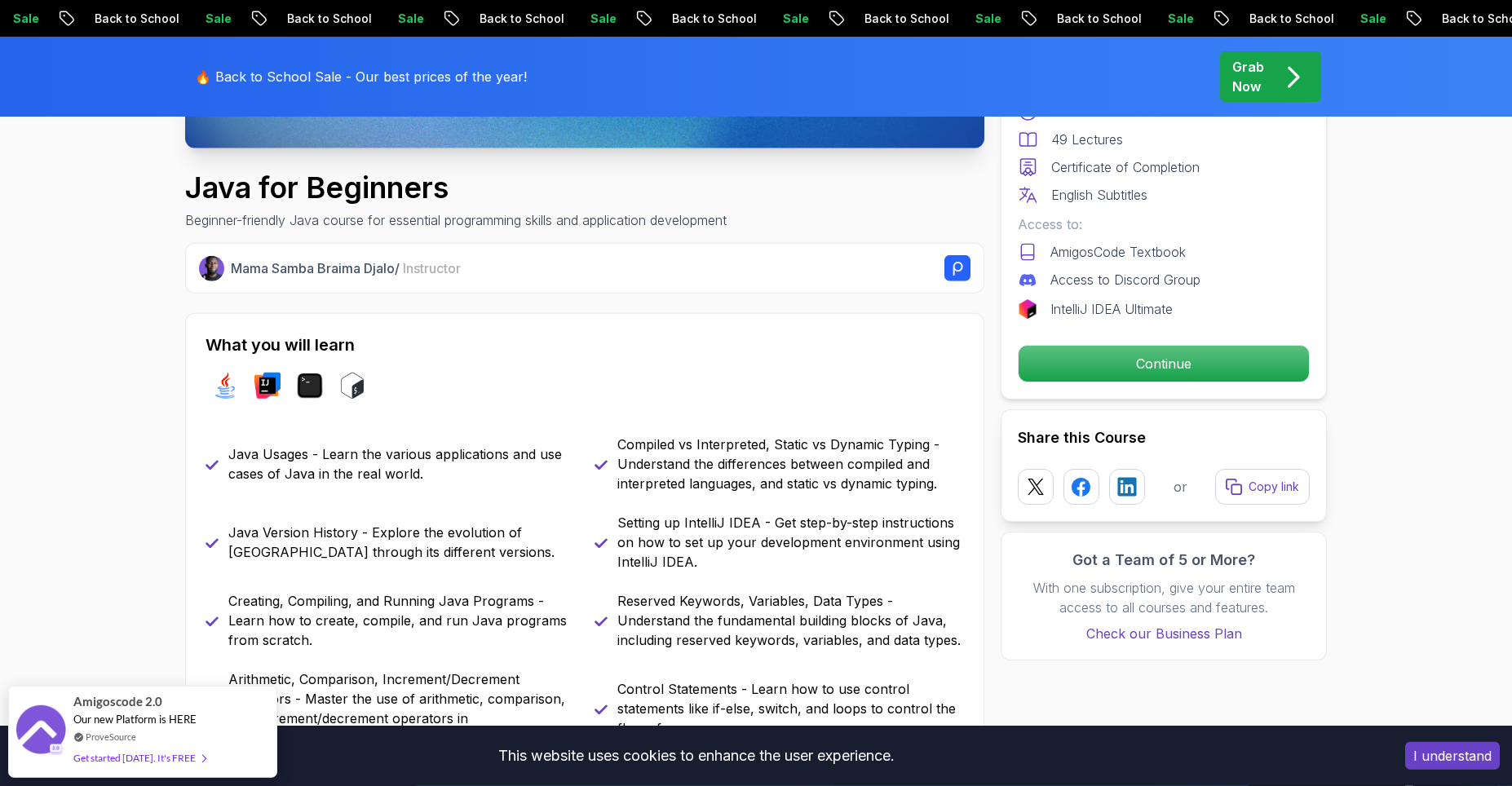
scroll to position [330, 0]
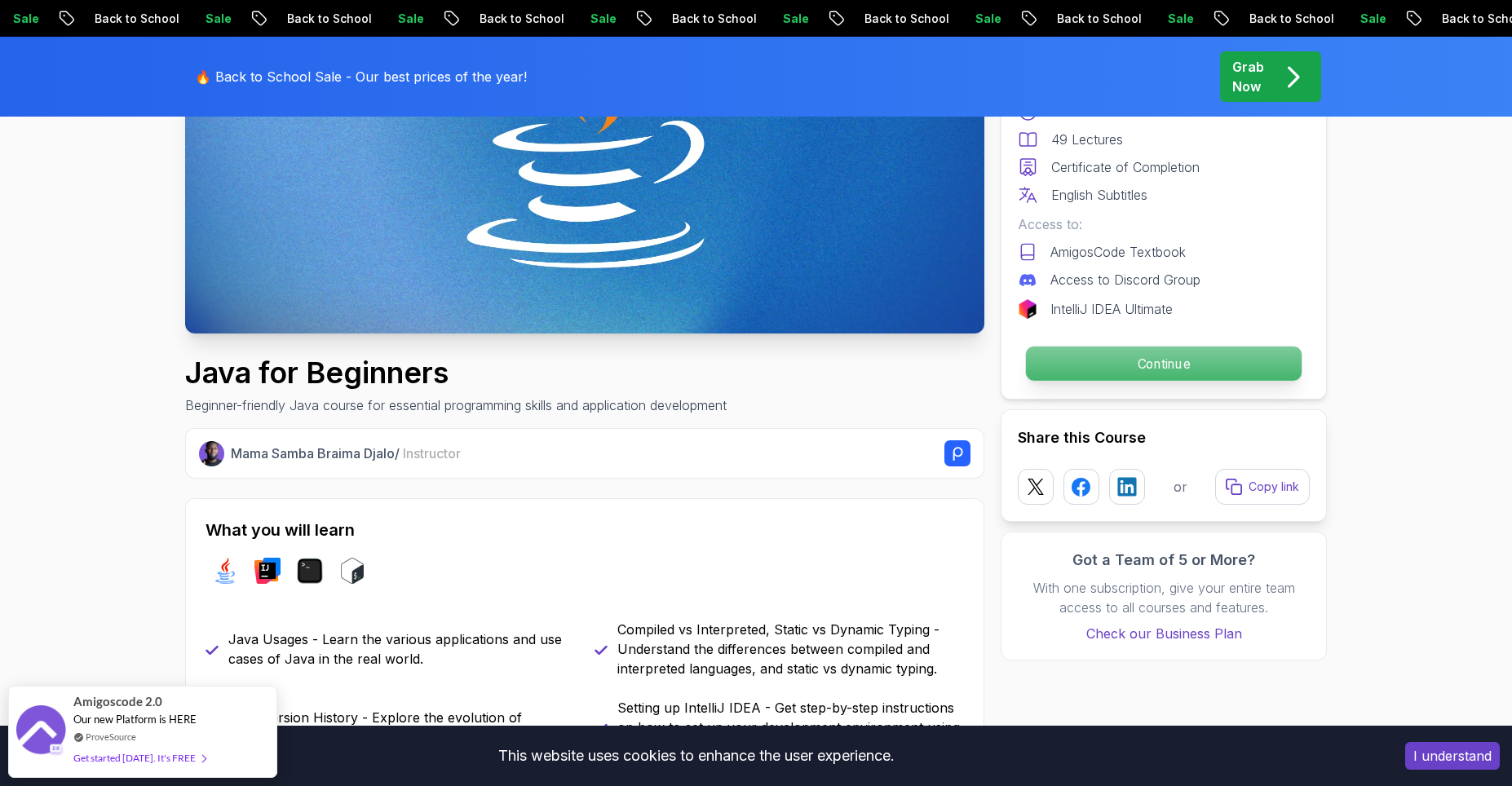
click at [1083, 373] on p "Continue" at bounding box center [1163, 363] width 275 height 34
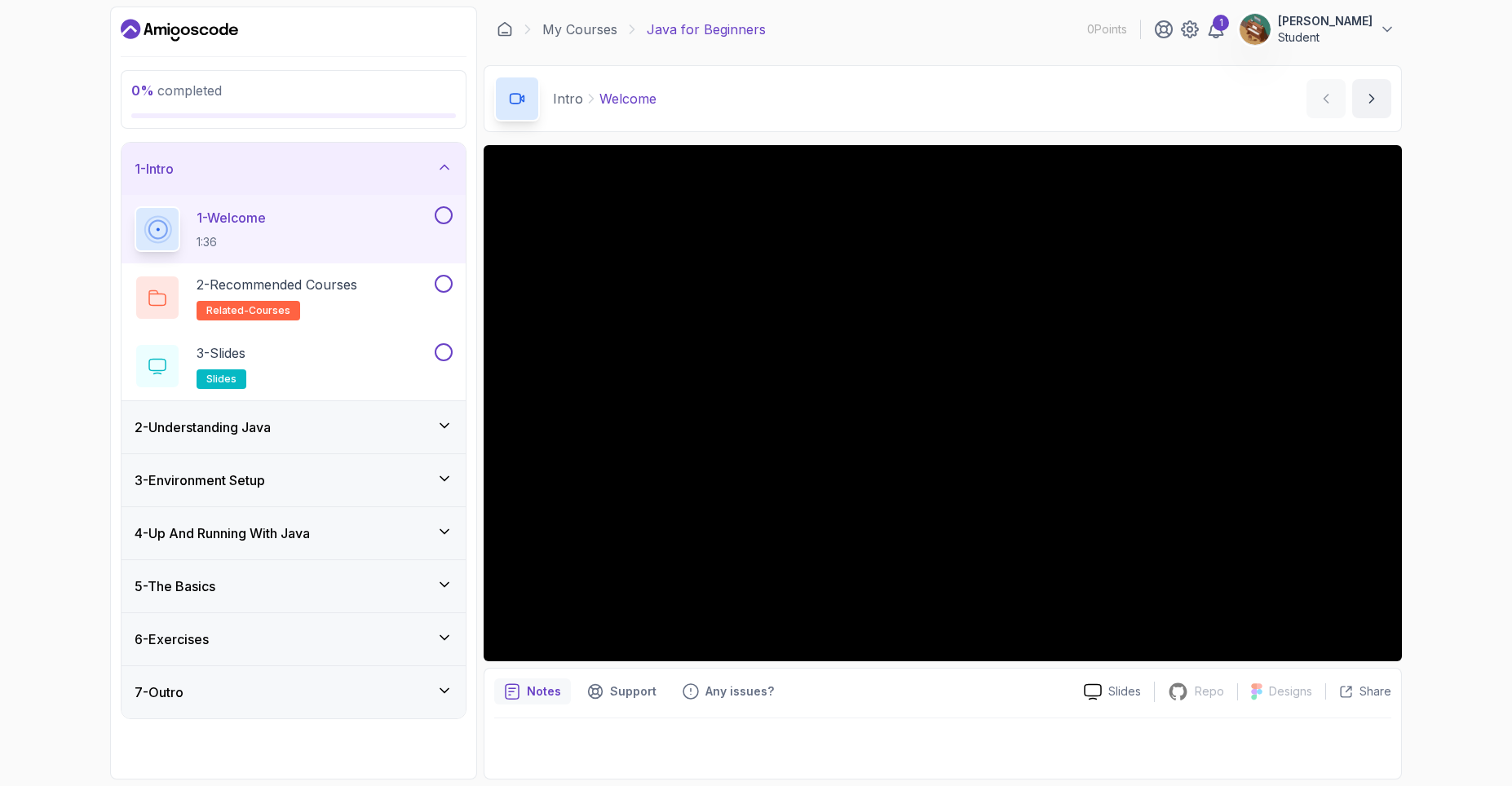
click at [332, 435] on div "2 - Understanding Java" at bounding box center [293, 426] width 318 height 19
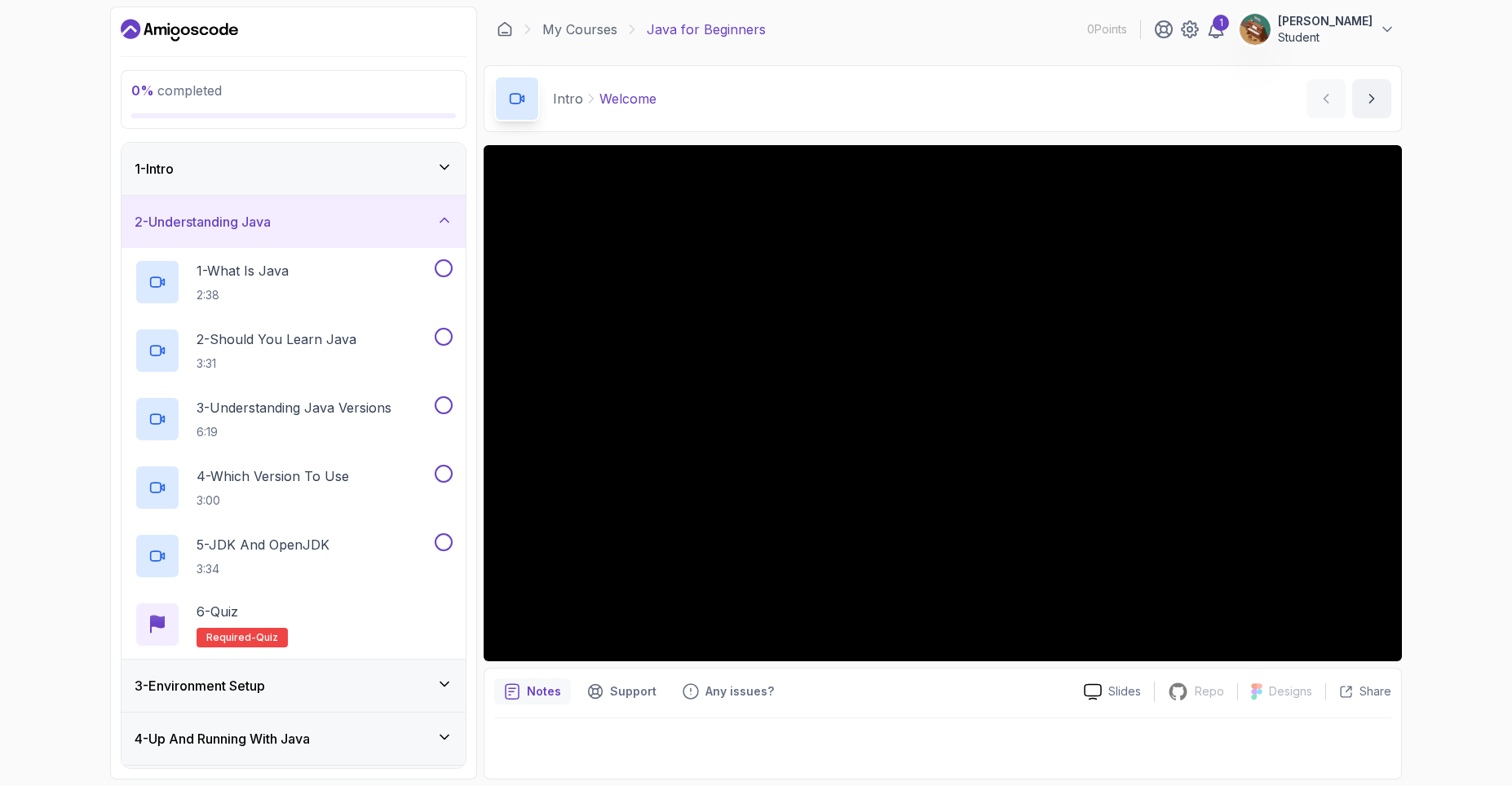
click at [433, 168] on div "1 - Intro" at bounding box center [293, 169] width 318 height 19
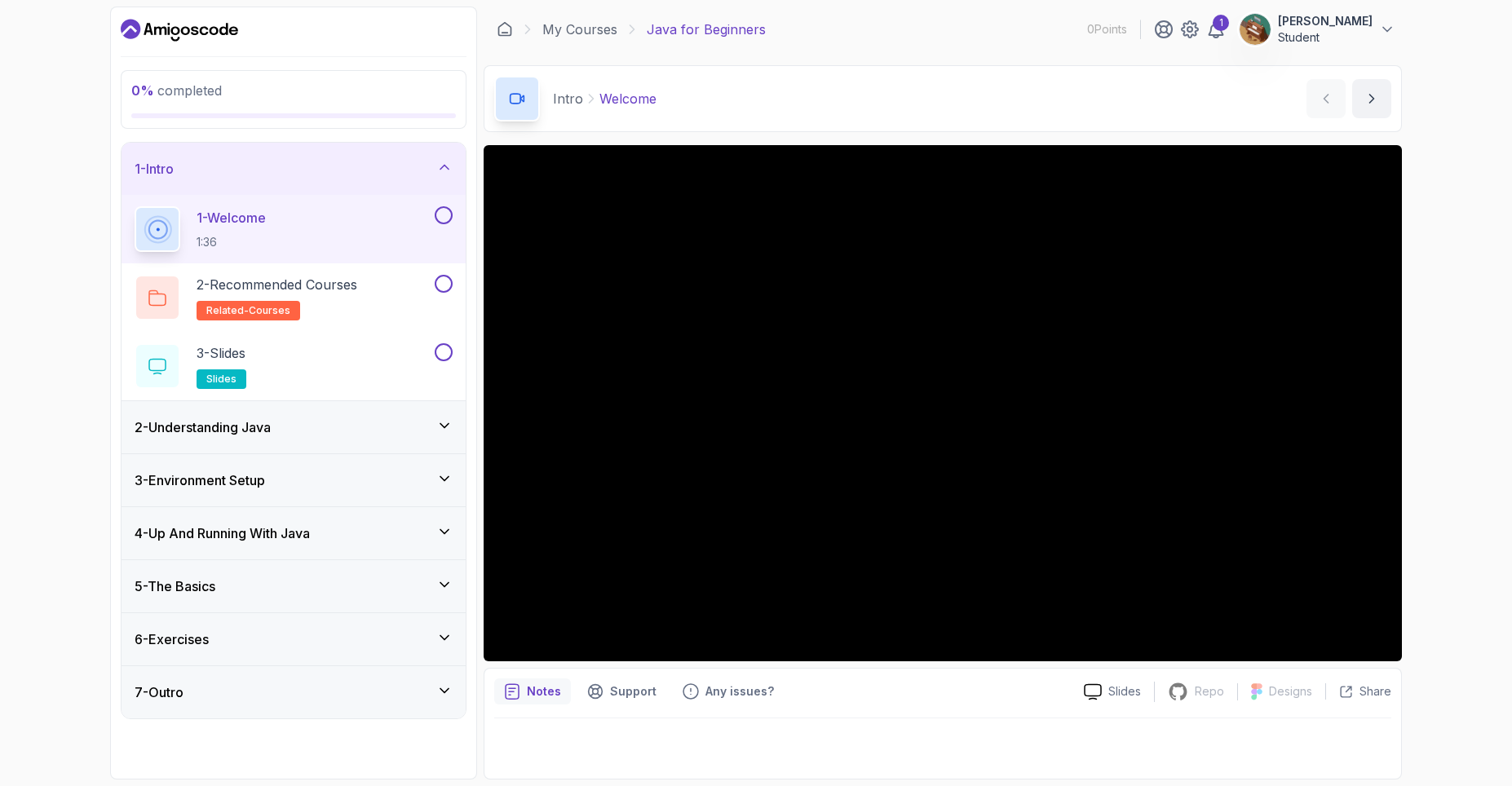
click at [363, 602] on div "5 - The Basics" at bounding box center [293, 586] width 344 height 52
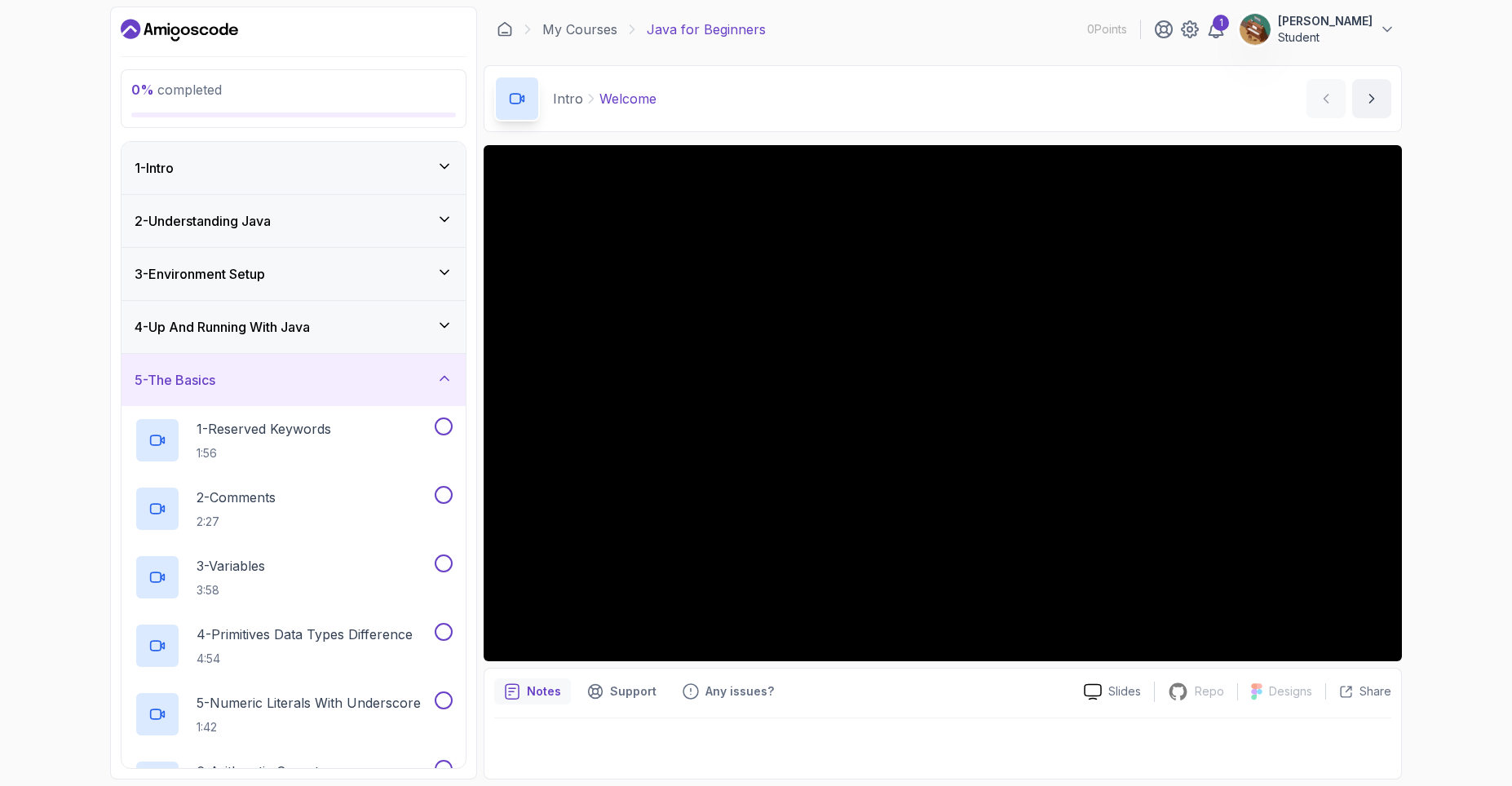
click at [424, 389] on div "5 - The Basics" at bounding box center [293, 379] width 318 height 19
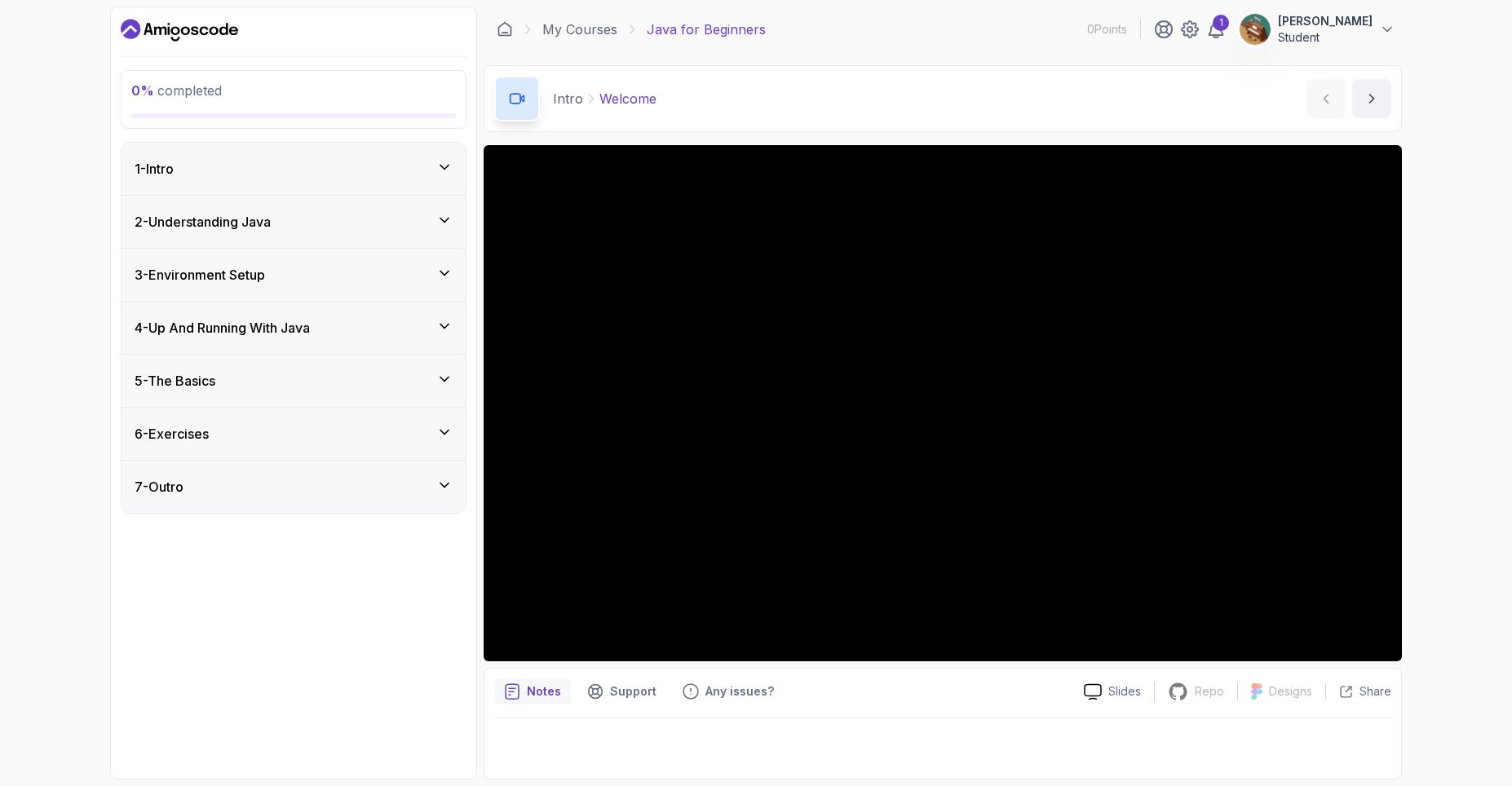
click at [155, 30] on icon "Dashboard" at bounding box center [159, 30] width 12 height 8
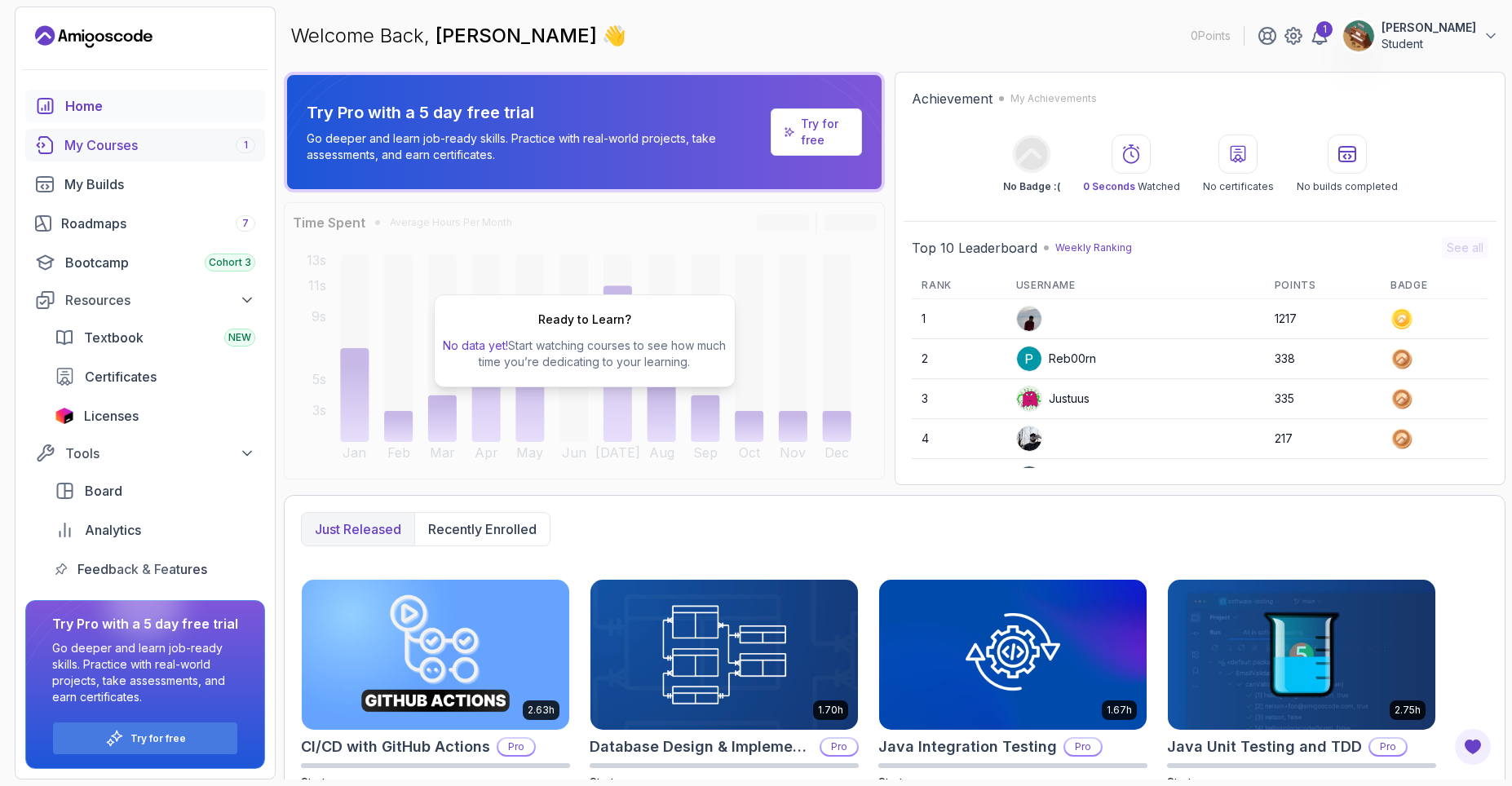
click at [191, 157] on link "My Courses 1" at bounding box center [145, 145] width 240 height 32
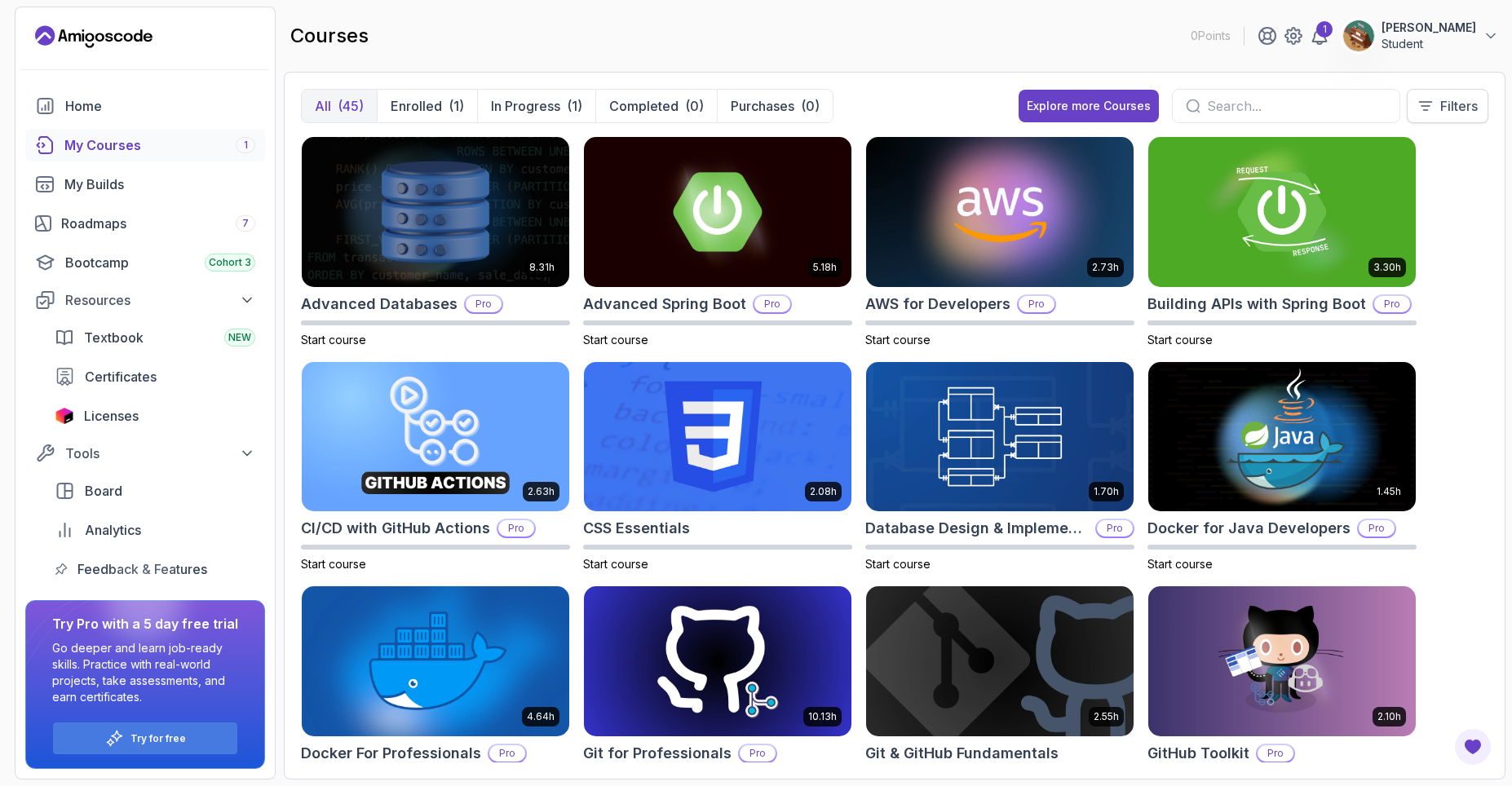
click at [1429, 111] on icon at bounding box center [1426, 107] width 17 height 17
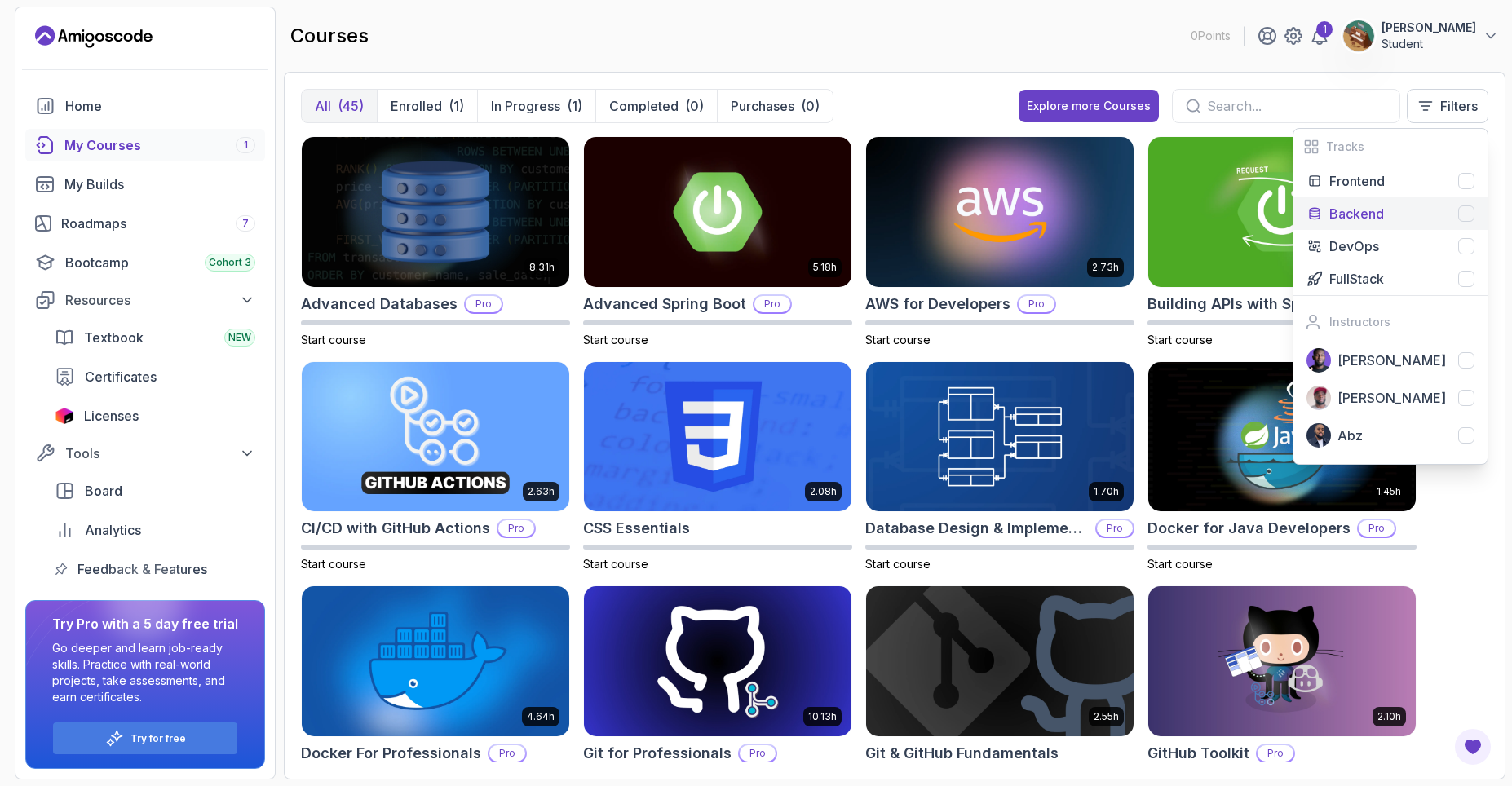
click at [1454, 211] on div "Backend" at bounding box center [1402, 213] width 146 height 19
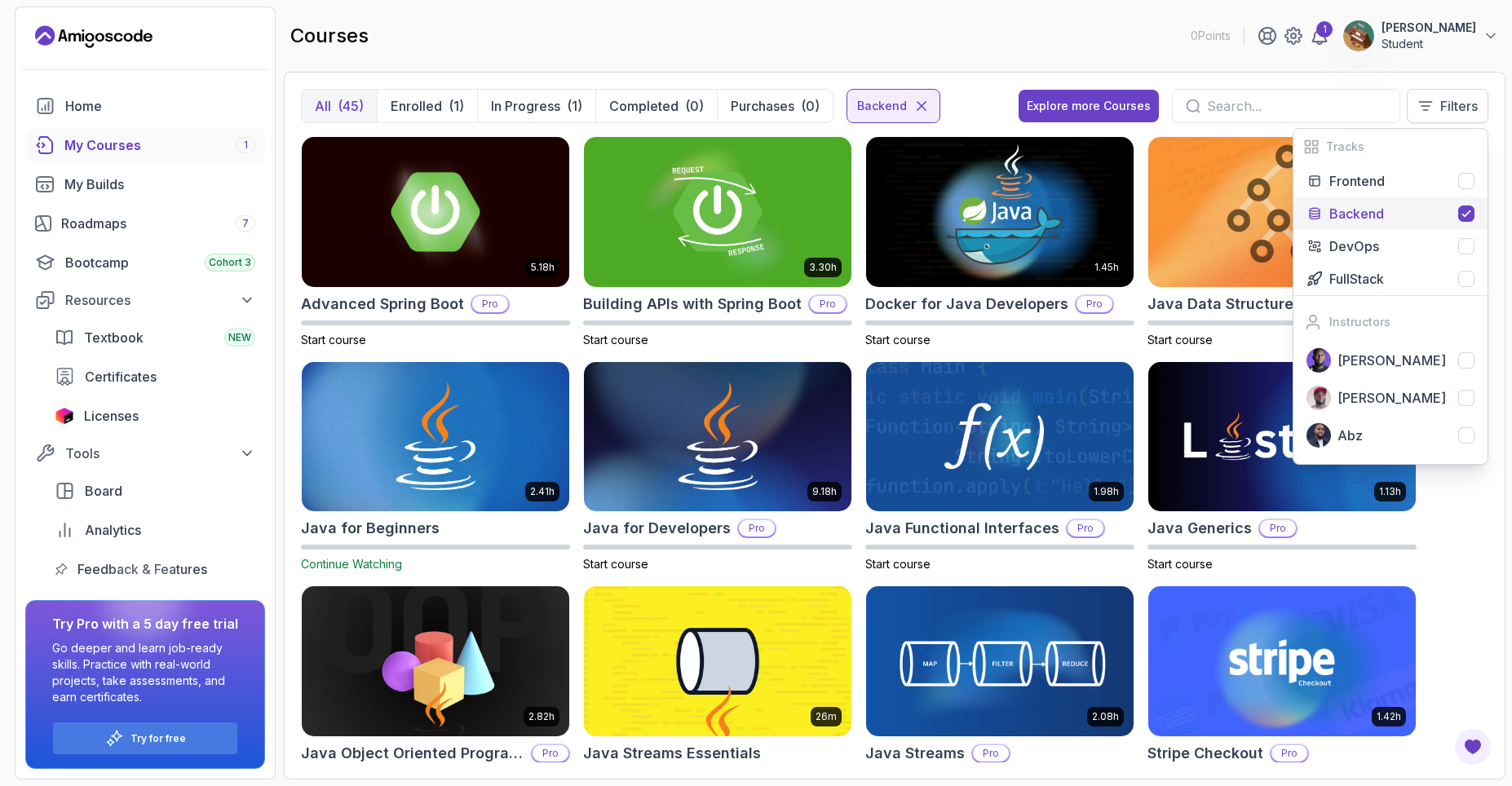
click at [1444, 109] on p "Filters" at bounding box center [1458, 106] width 37 height 19
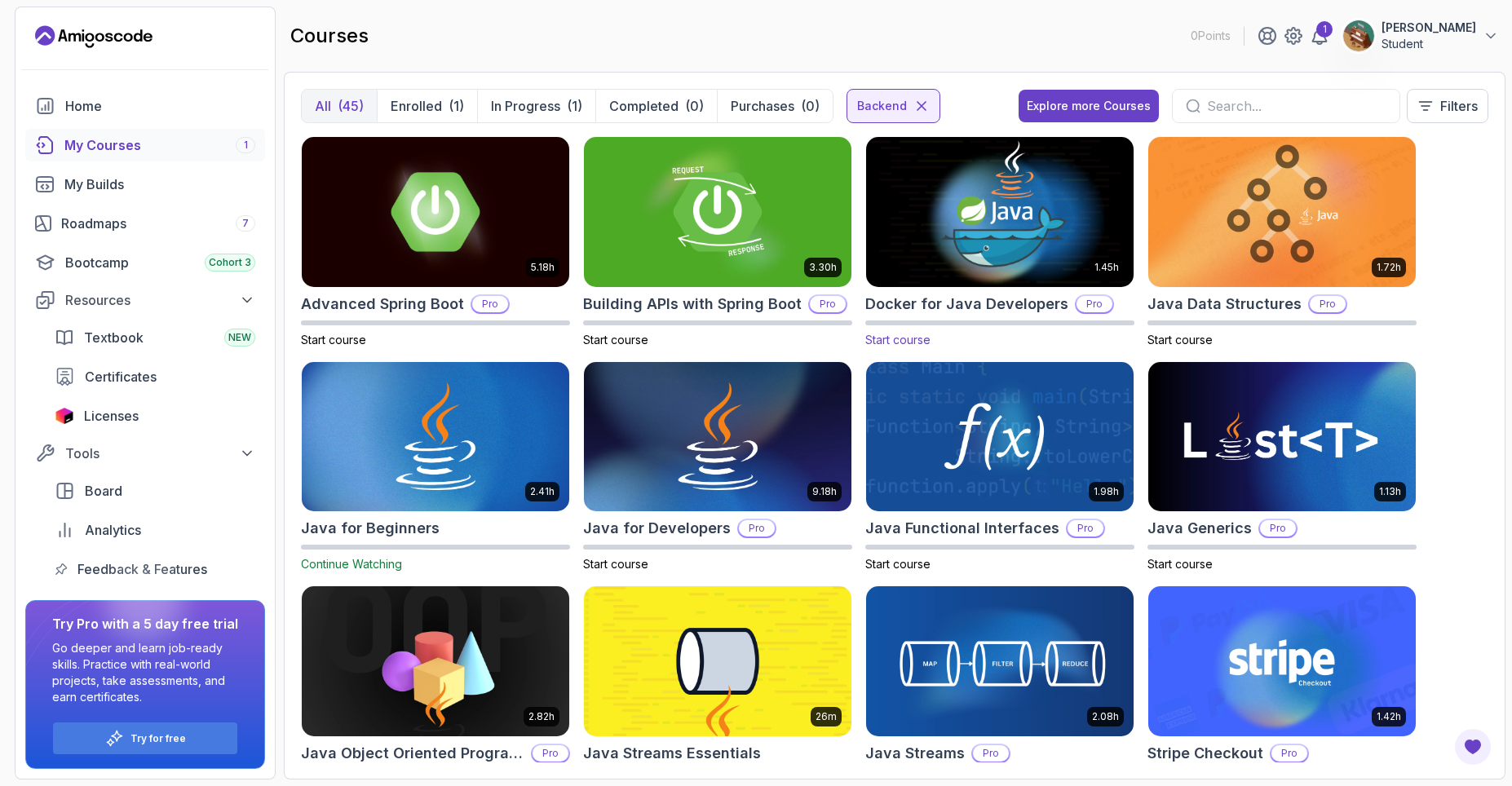
scroll to position [504, 0]
